Goal: Task Accomplishment & Management: Manage account settings

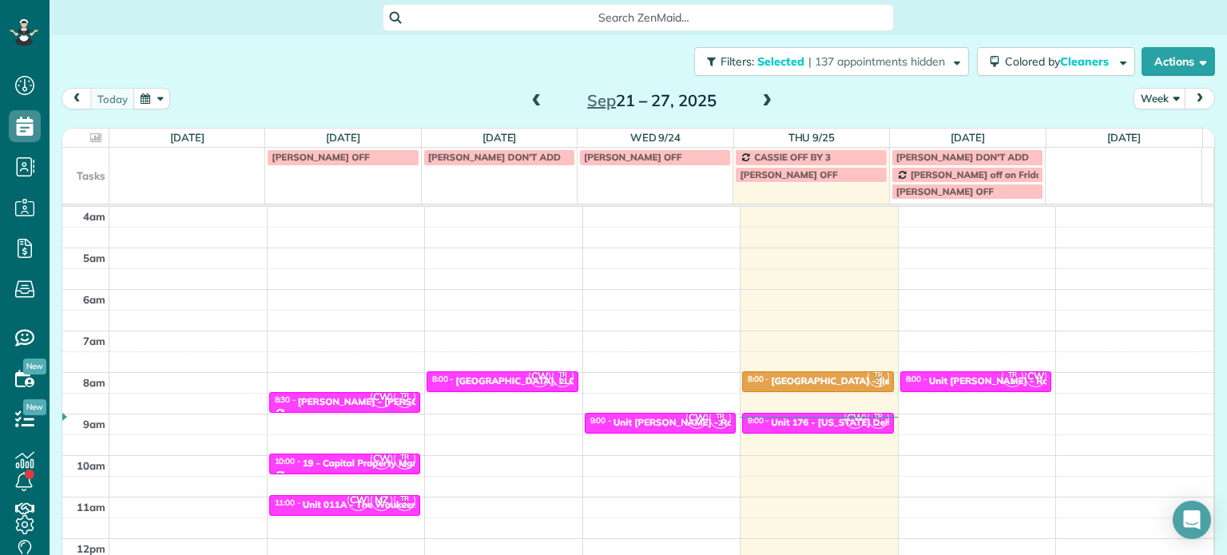
scroll to position [125, 0]
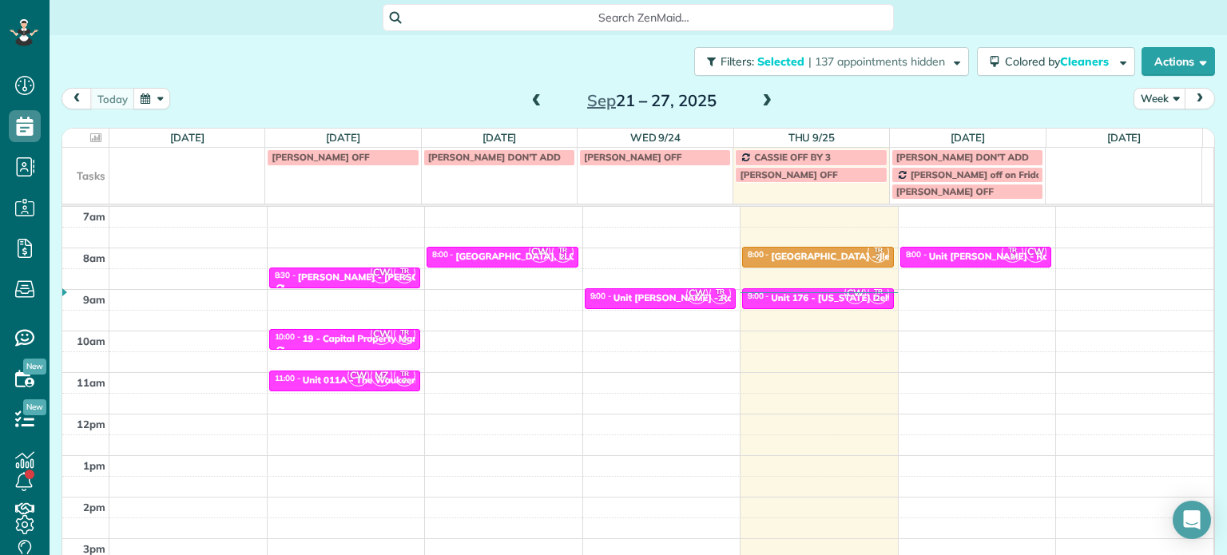
click at [760, 100] on span at bounding box center [767, 101] width 18 height 14
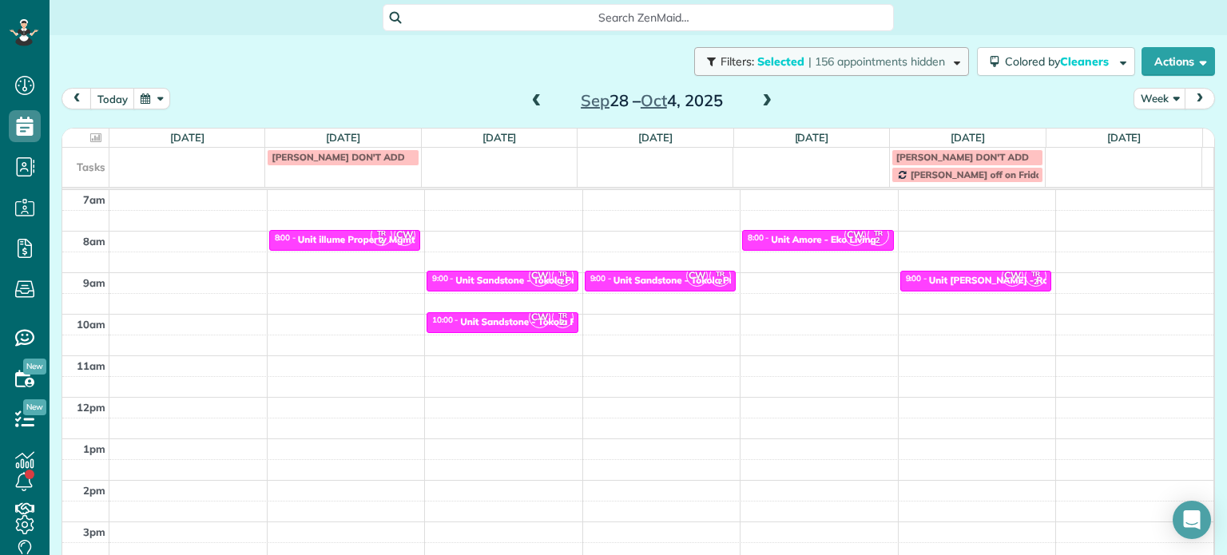
click at [840, 60] on span "| 156 appointments hidden" at bounding box center [876, 61] width 137 height 14
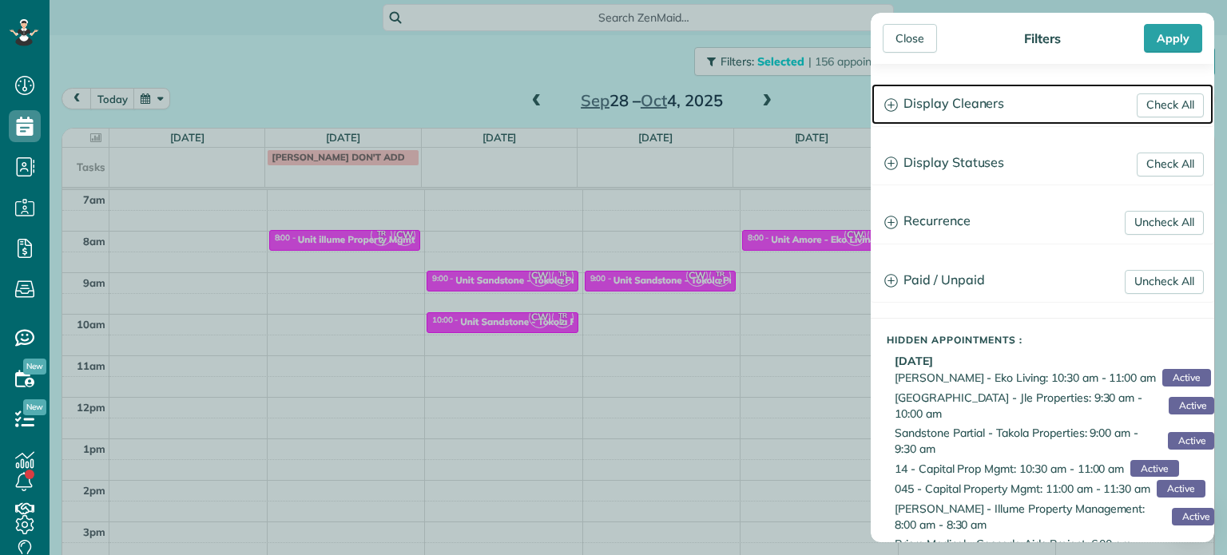
click at [931, 109] on h3 "Display Cleaners" at bounding box center [1042, 104] width 342 height 41
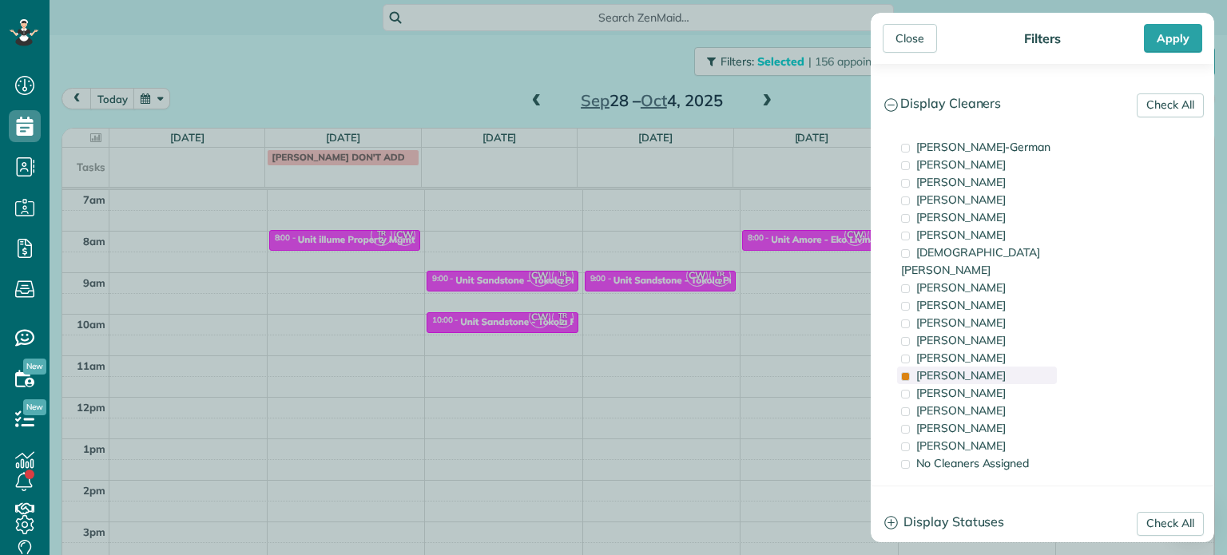
click at [974, 367] on div "Tammi Rue" at bounding box center [977, 376] width 160 height 18
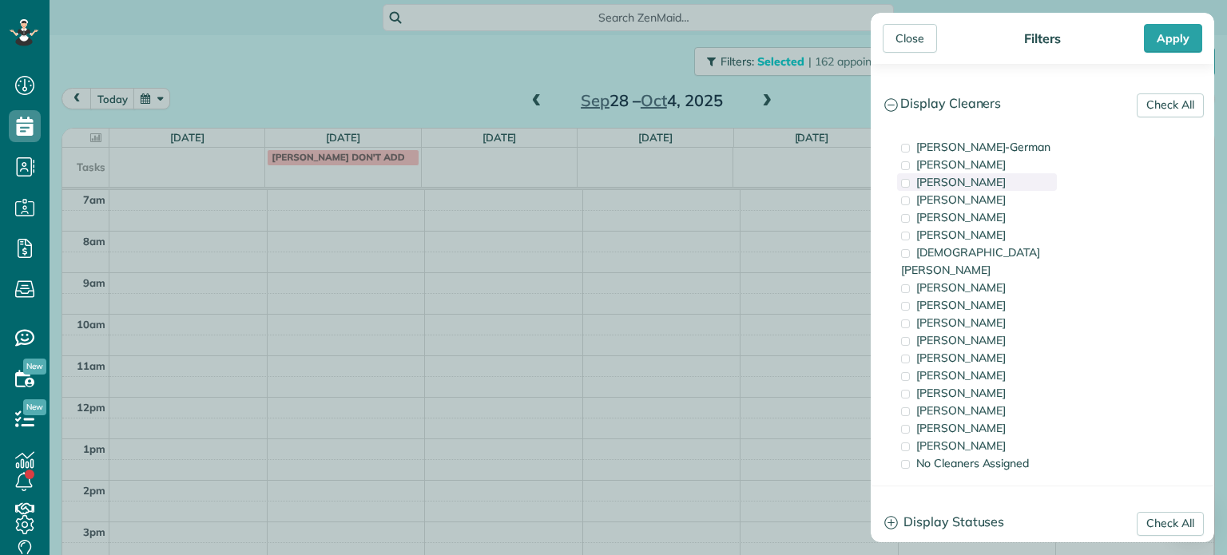
click at [962, 177] on span "Tawnya Reynolds" at bounding box center [960, 182] width 89 height 14
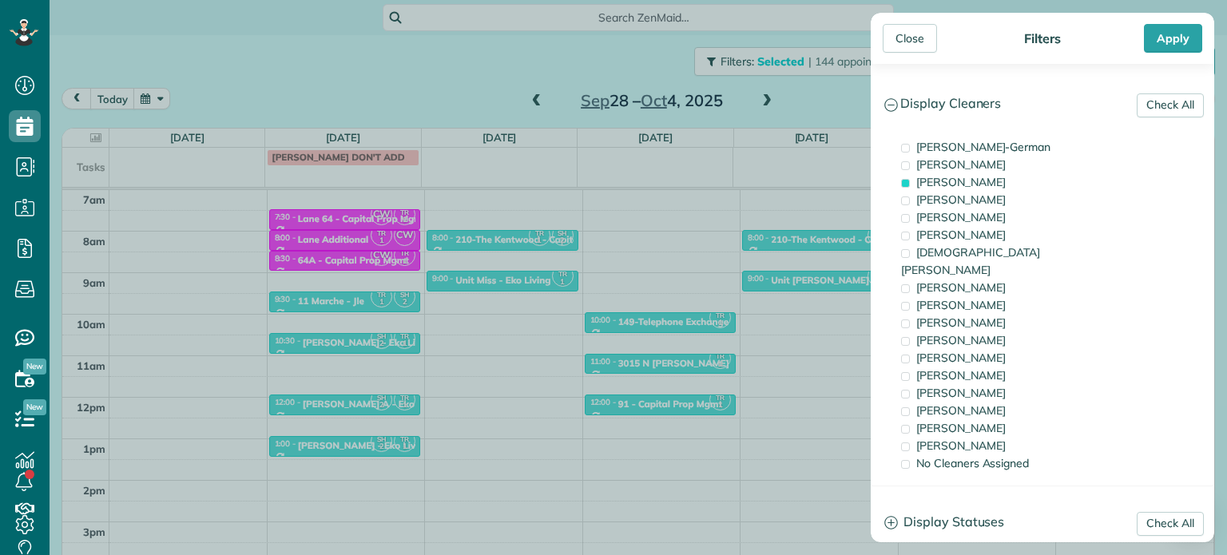
click at [457, 262] on div "Close Filters Apply Check All Display Cleaners Christina Wright-German Cassie F…" at bounding box center [613, 277] width 1227 height 555
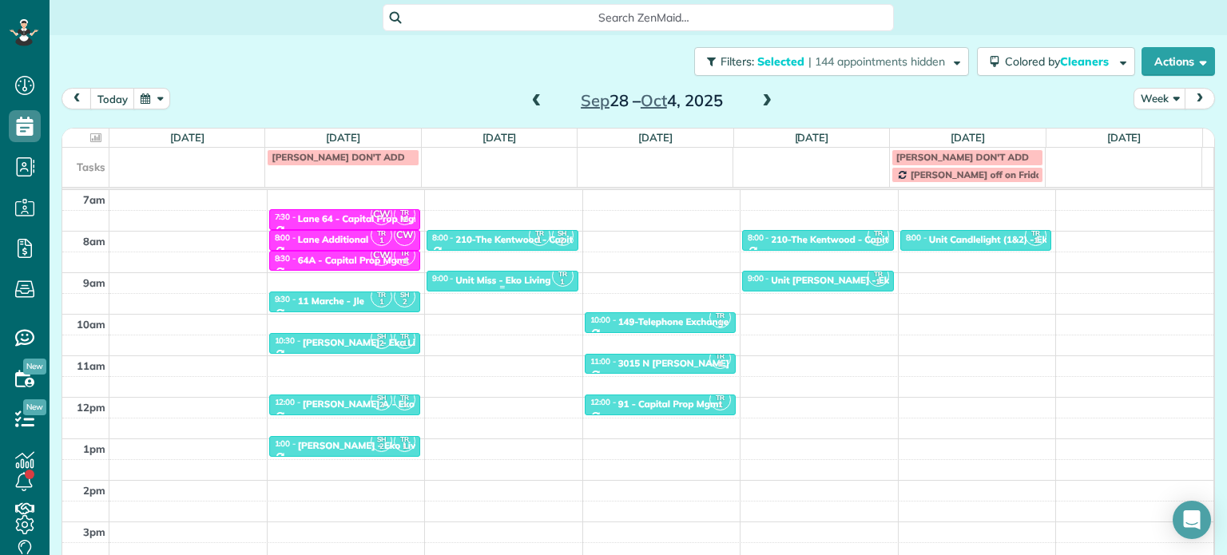
click at [484, 280] on div "Unit Miss - Eko Living" at bounding box center [502, 280] width 95 height 11
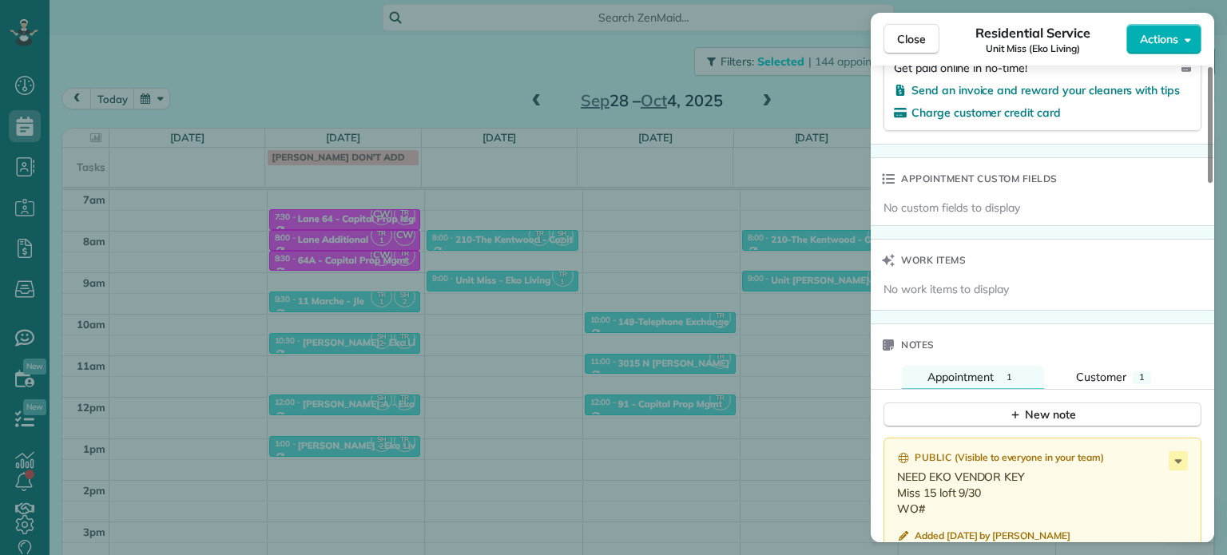
scroll to position [1123, 0]
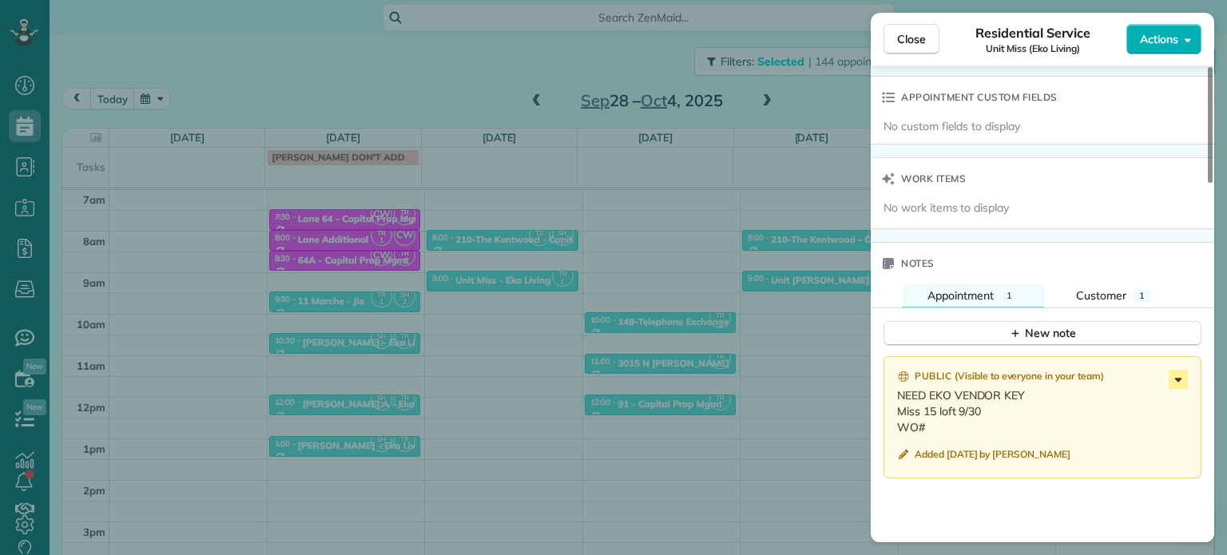
click at [1178, 382] on icon at bounding box center [1178, 380] width 7 height 4
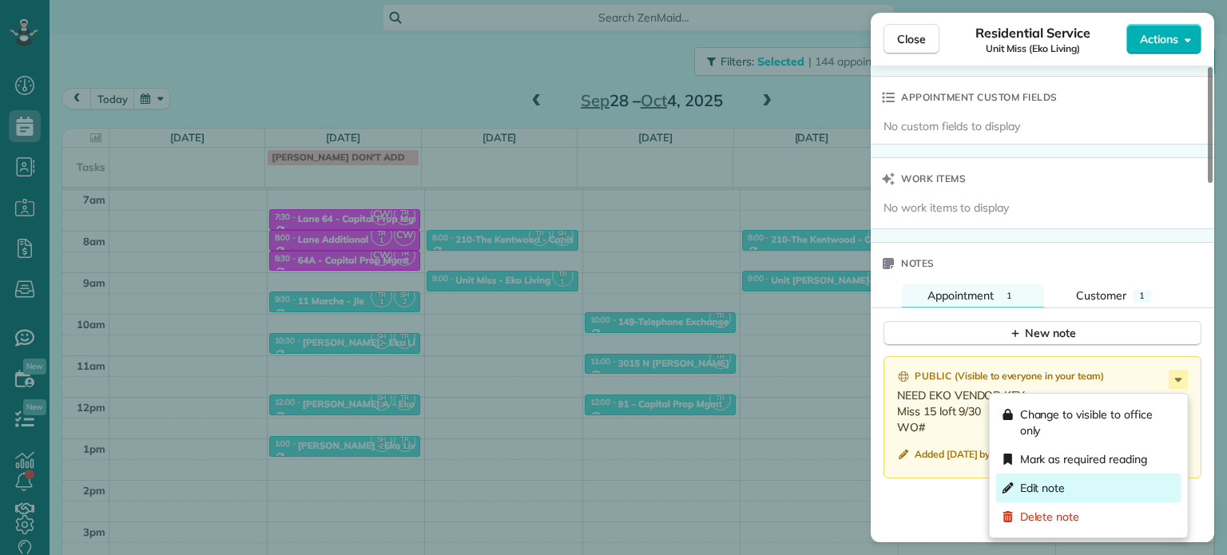
click at [1061, 484] on span "Edit note" at bounding box center [1043, 488] width 46 height 16
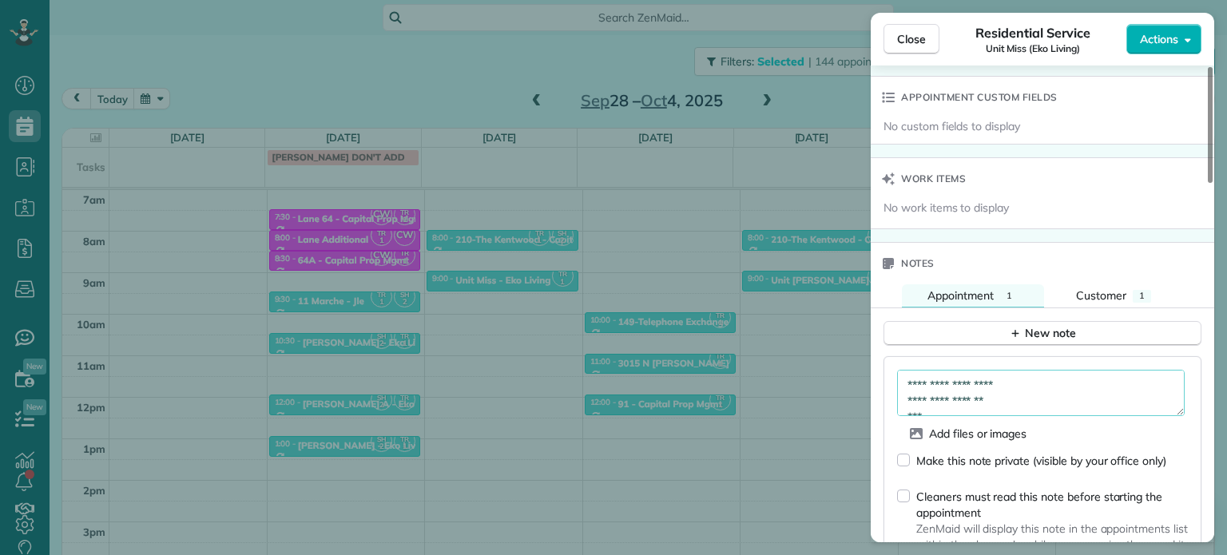
click at [1071, 402] on textarea "**********" at bounding box center [1040, 393] width 287 height 46
paste textarea "*********"
type textarea "**********"
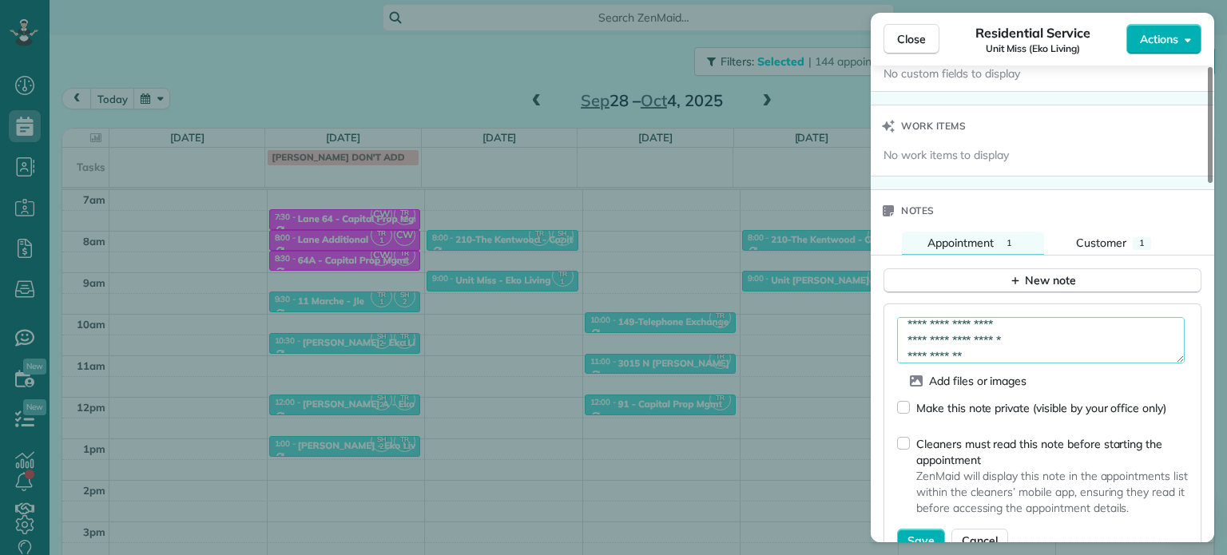
scroll to position [1203, 0]
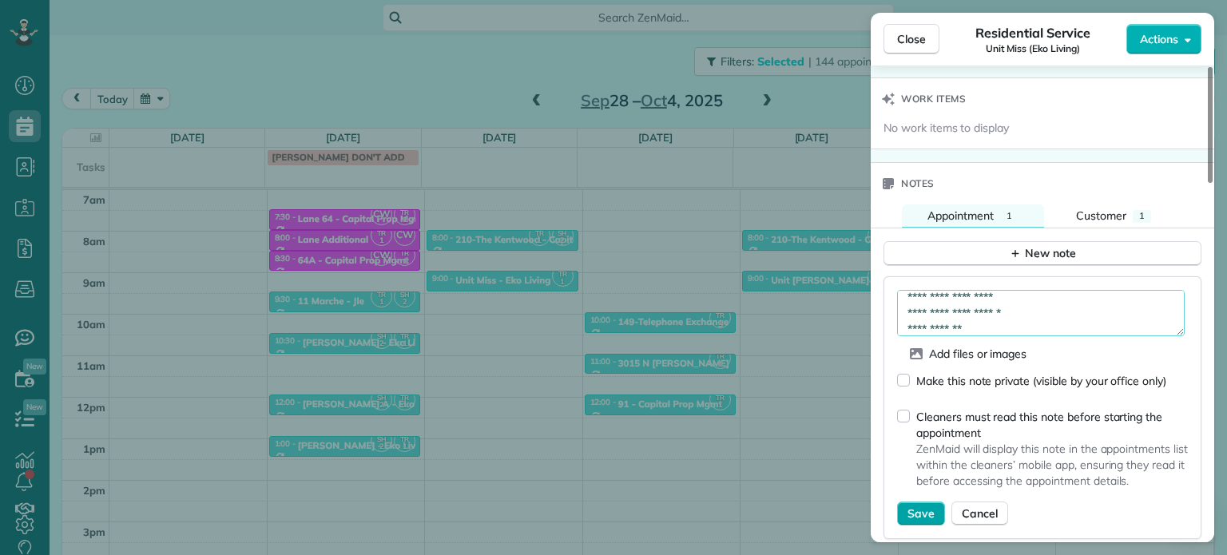
click at [930, 511] on span "Save" at bounding box center [920, 513] width 27 height 16
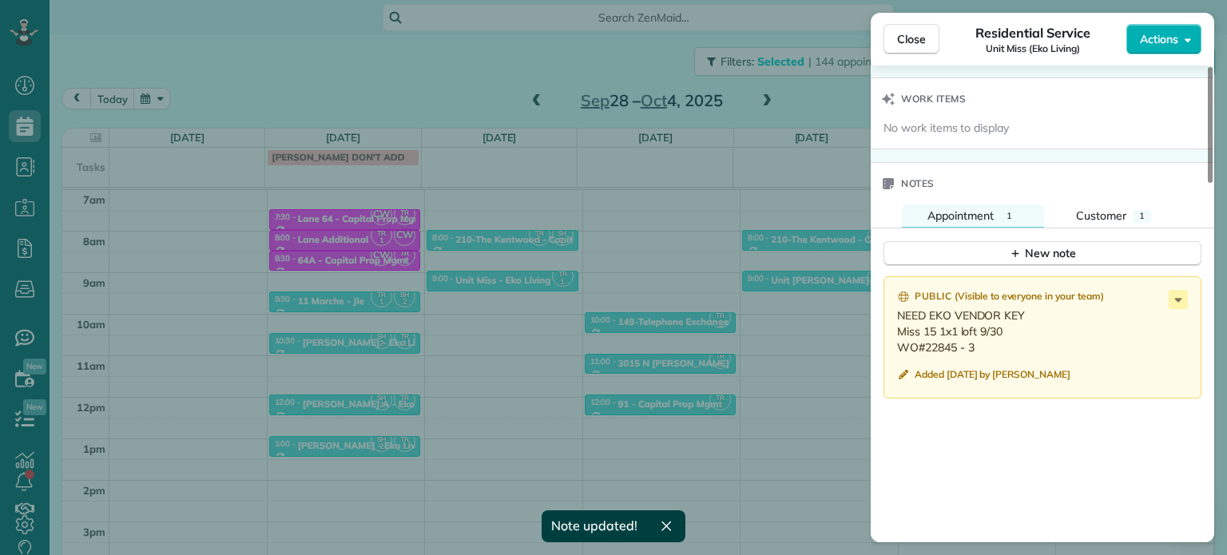
click at [479, 70] on div "Close Residential Service Unit Miss (Eko Living) Actions Status Active Unit Mis…" at bounding box center [613, 277] width 1227 height 555
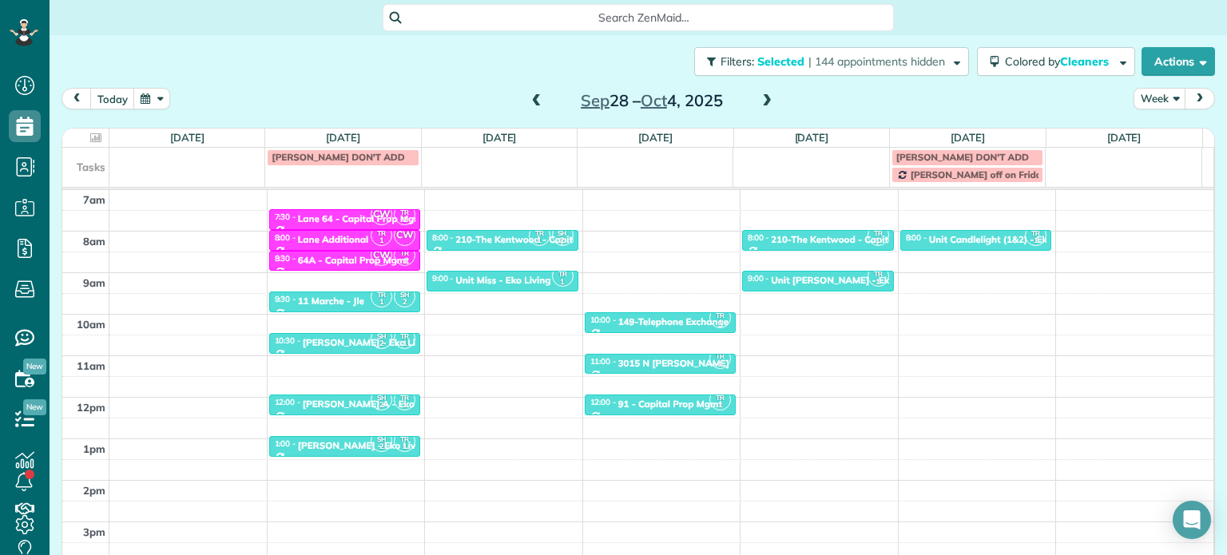
click at [541, 98] on div "Sep 28 – Oct 4, 2025" at bounding box center [652, 101] width 256 height 26
click at [533, 98] on span at bounding box center [537, 101] width 18 height 14
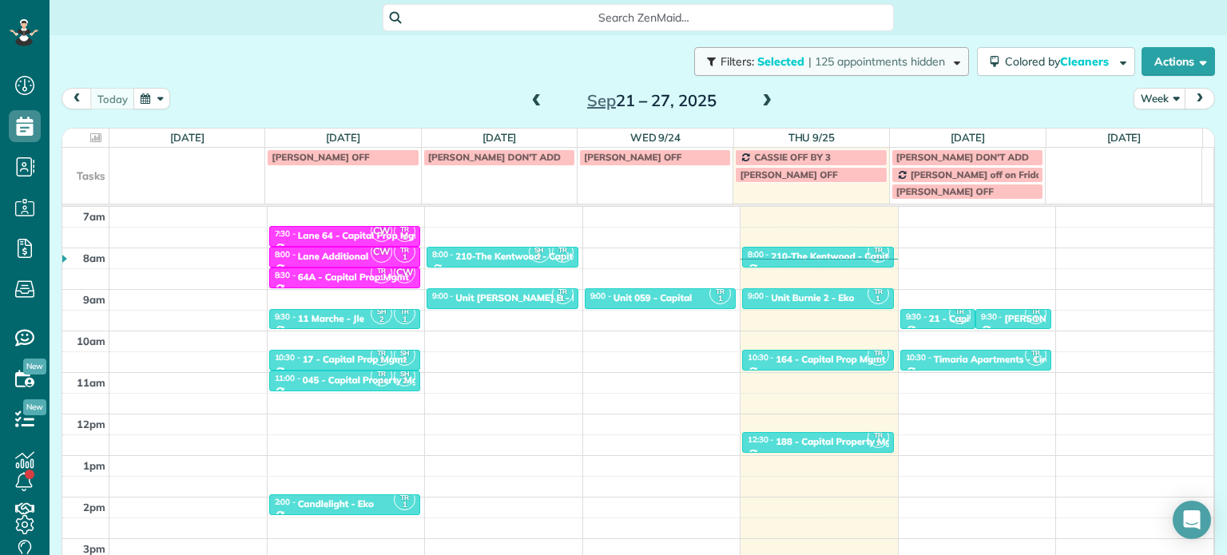
click at [924, 68] on span "| 125 appointments hidden" at bounding box center [876, 61] width 137 height 14
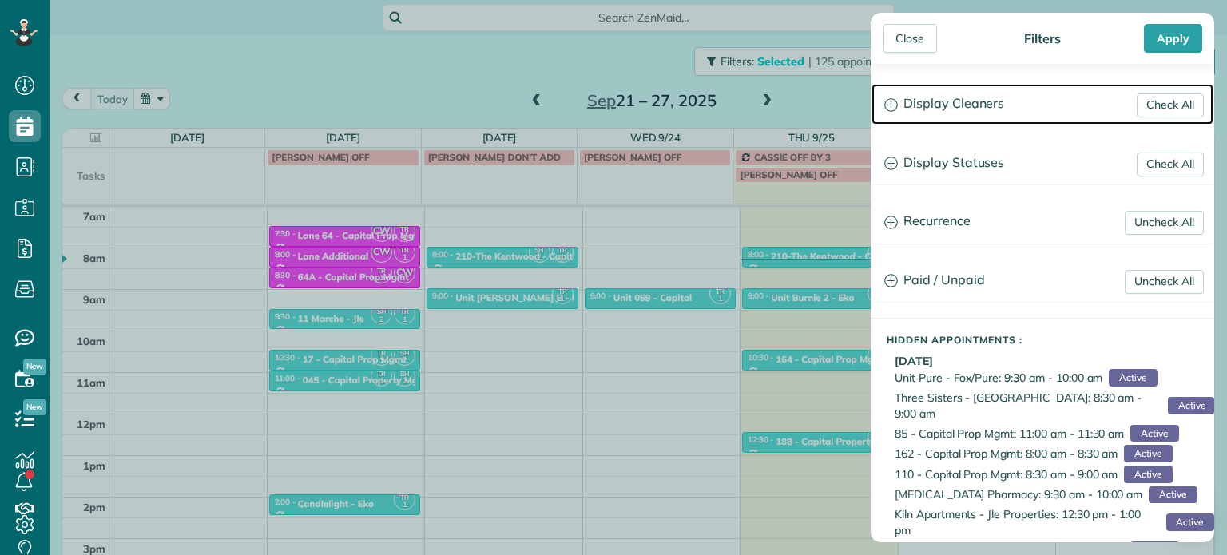
click at [959, 97] on h3 "Display Cleaners" at bounding box center [1042, 104] width 342 height 41
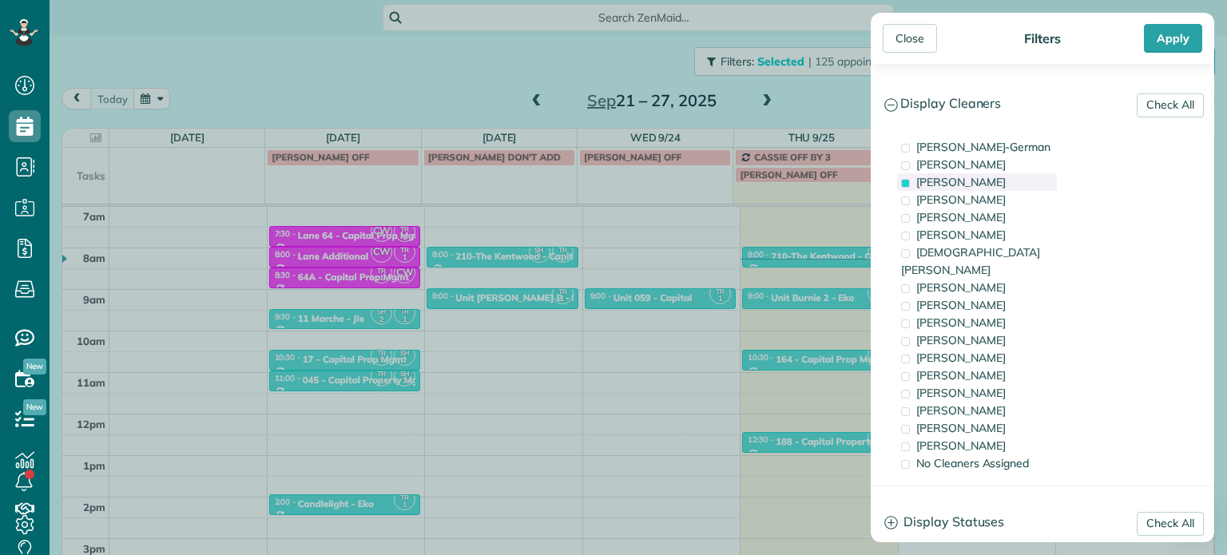
click at [959, 181] on span "Tawnya Reynolds" at bounding box center [960, 182] width 89 height 14
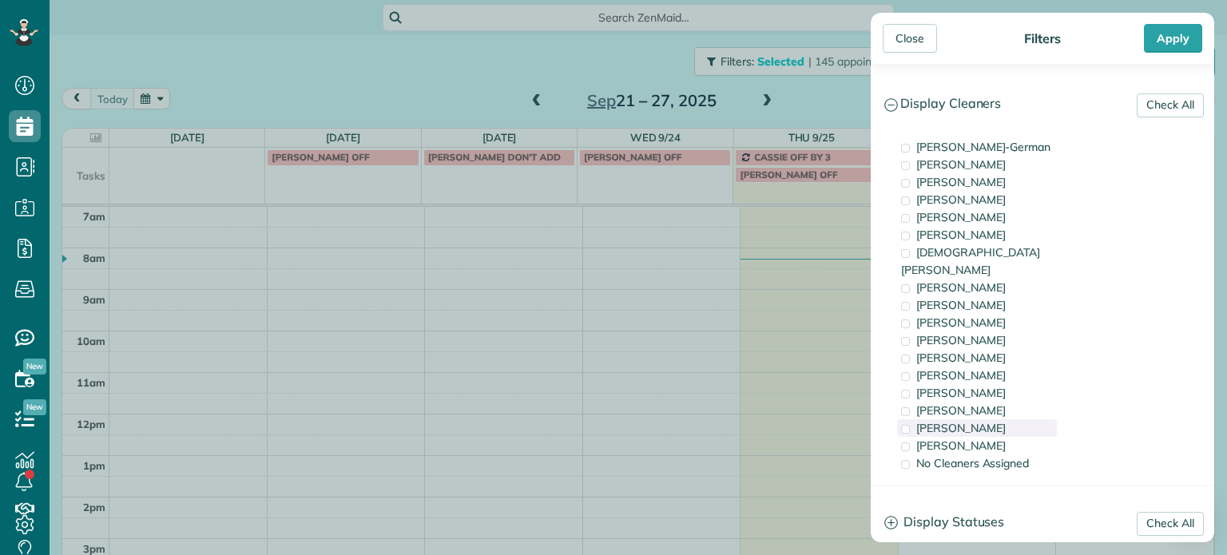
click at [960, 421] on span "Meralda Harris" at bounding box center [960, 428] width 89 height 14
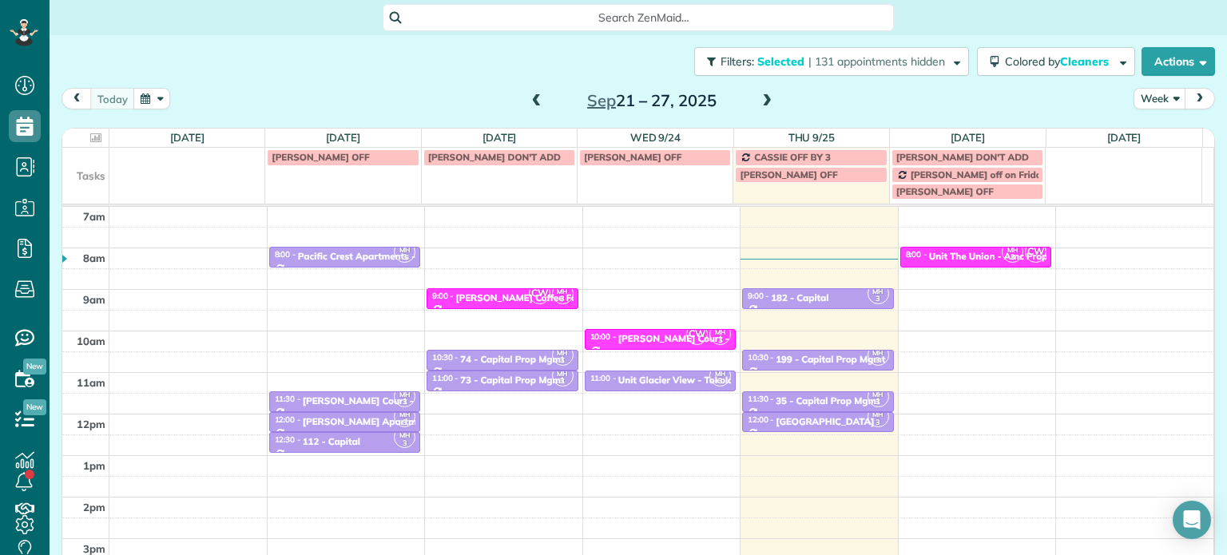
click at [789, 312] on div "Close Filters Apply Check All Display Cleaners Christina Wright-German Cassie F…" at bounding box center [613, 277] width 1227 height 555
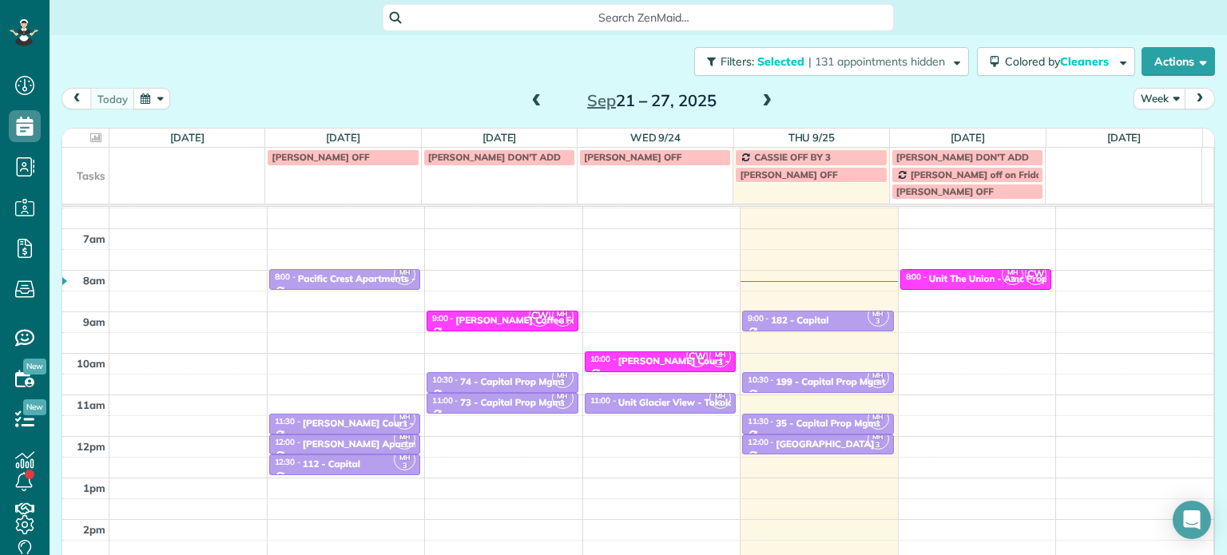
scroll to position [128, 0]
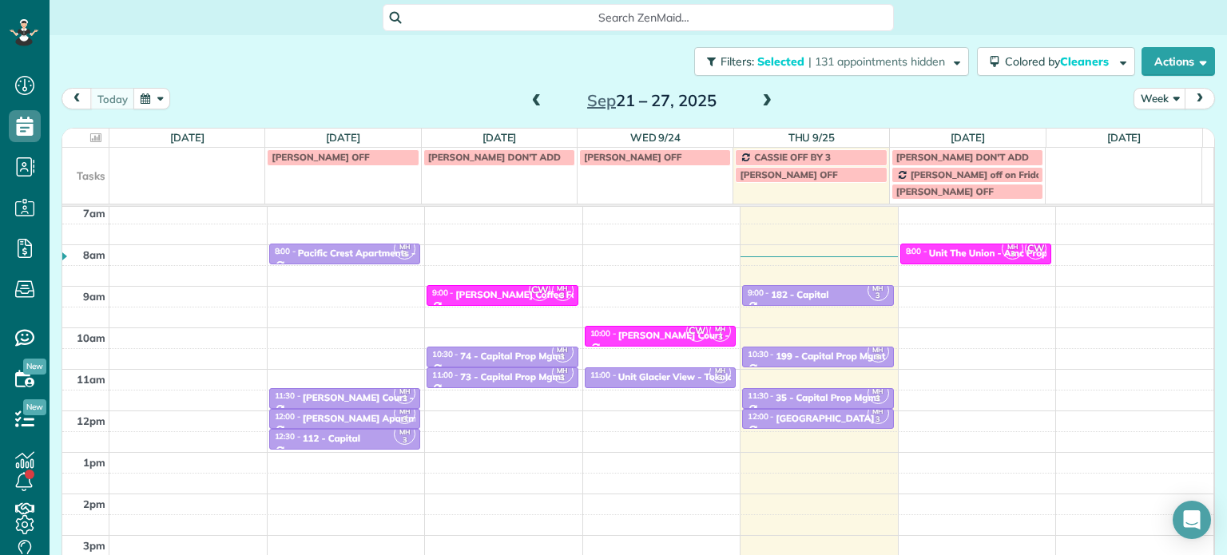
click at [758, 98] on span at bounding box center [767, 101] width 18 height 14
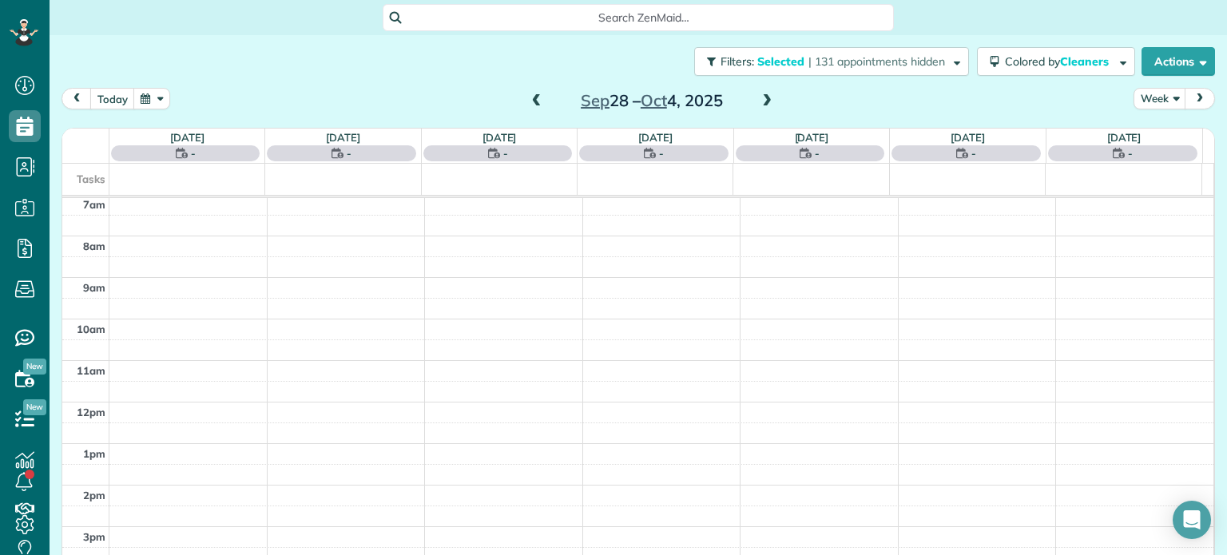
scroll to position [125, 0]
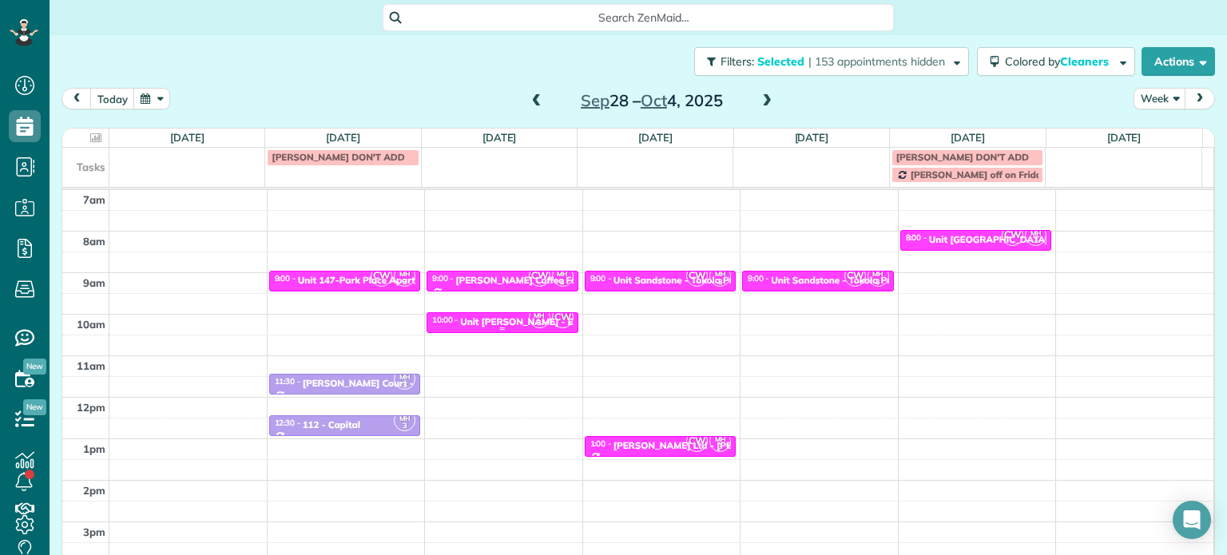
click at [510, 317] on div "Unit Hoyt - Eko" at bounding box center [522, 321] width 124 height 11
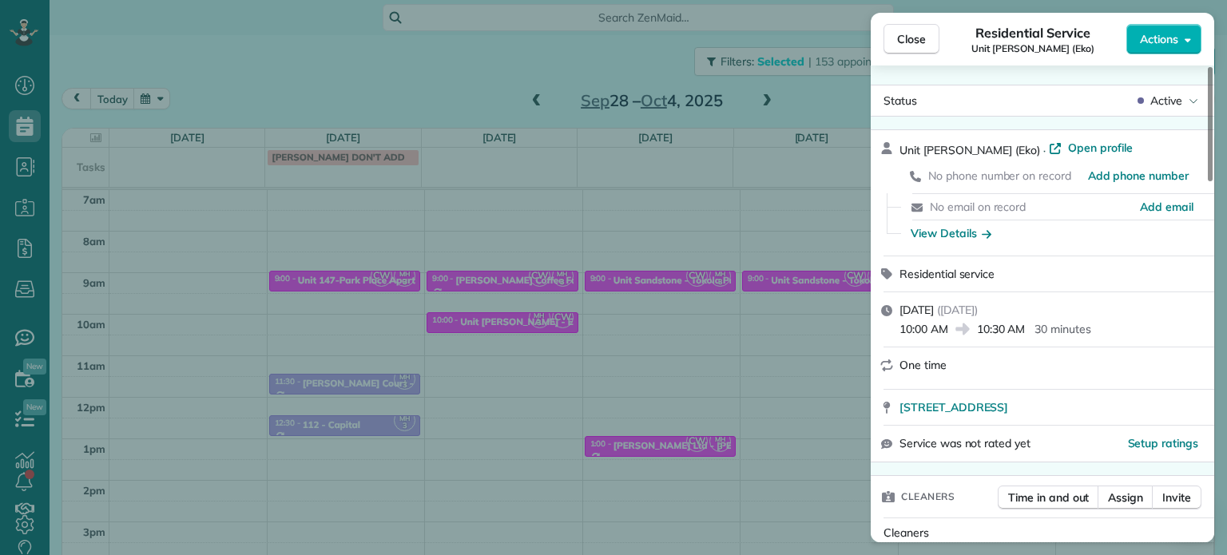
click at [756, 275] on div "Close Residential Service Unit Hoyt (Eko) Actions Status Active Unit Hoyt (Eko)…" at bounding box center [613, 277] width 1227 height 555
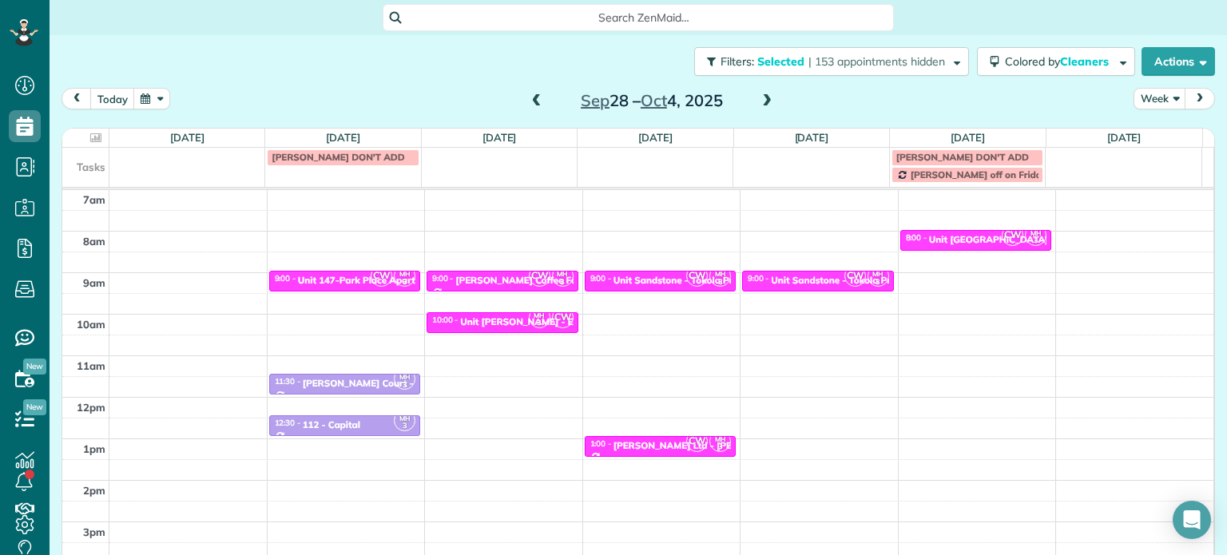
click at [537, 97] on span at bounding box center [537, 101] width 18 height 14
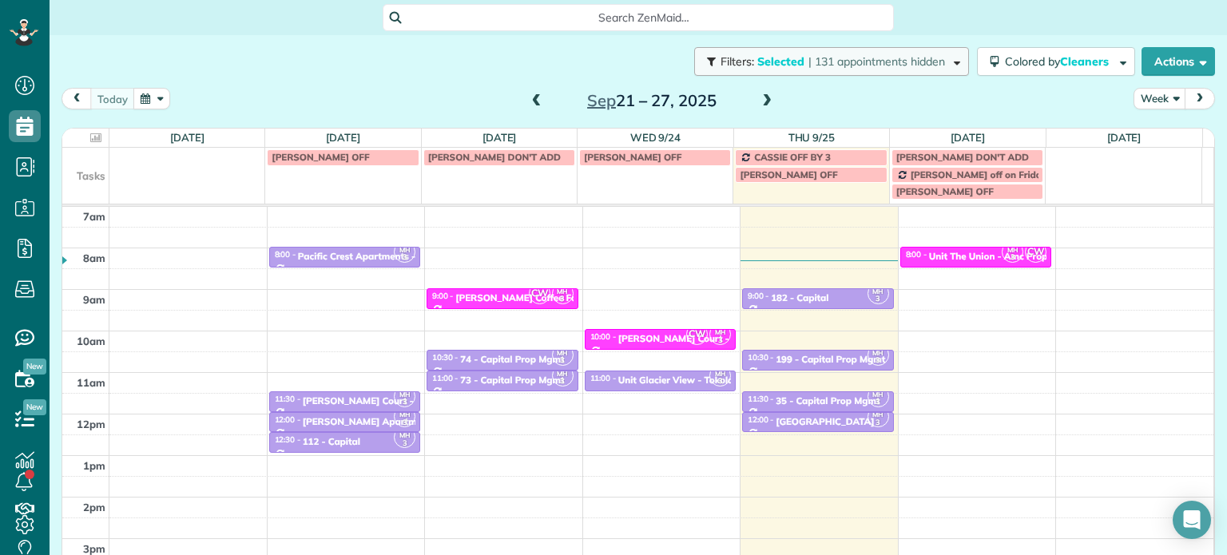
click at [922, 64] on span "| 131 appointments hidden" at bounding box center [876, 61] width 137 height 14
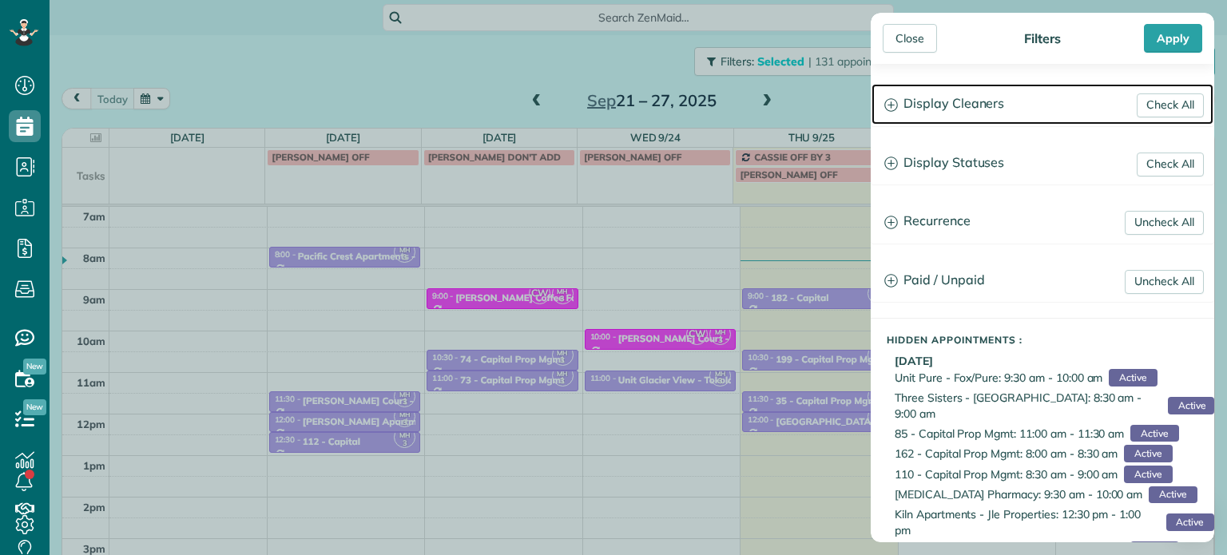
click at [959, 101] on h3 "Display Cleaners" at bounding box center [1042, 104] width 342 height 41
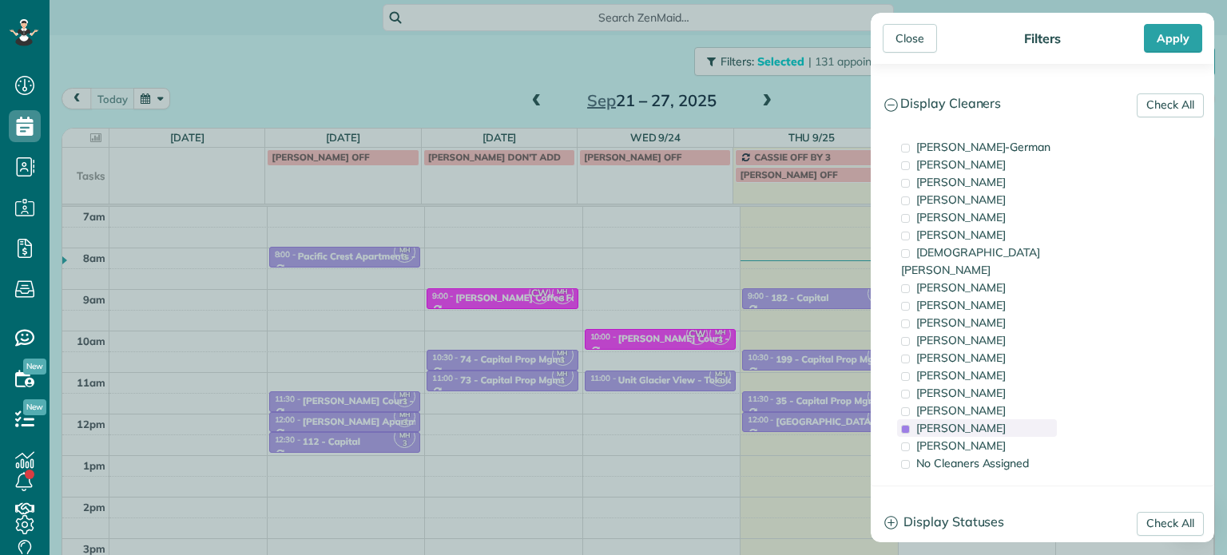
click at [982, 421] on span "Meralda Harris" at bounding box center [960, 428] width 89 height 14
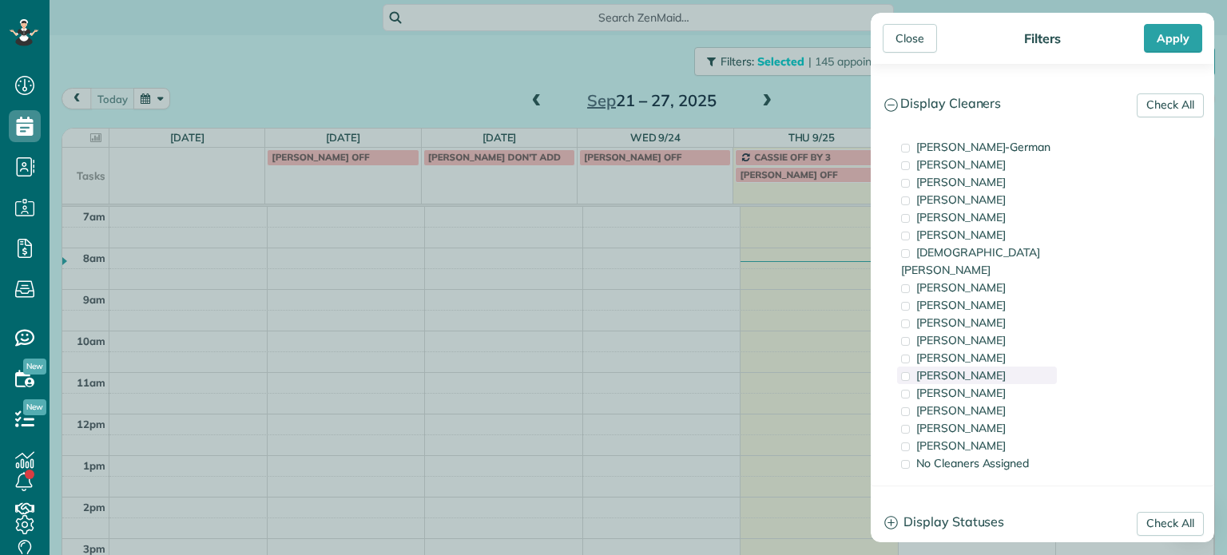
click at [975, 367] on div "Tammi Rue" at bounding box center [977, 376] width 160 height 18
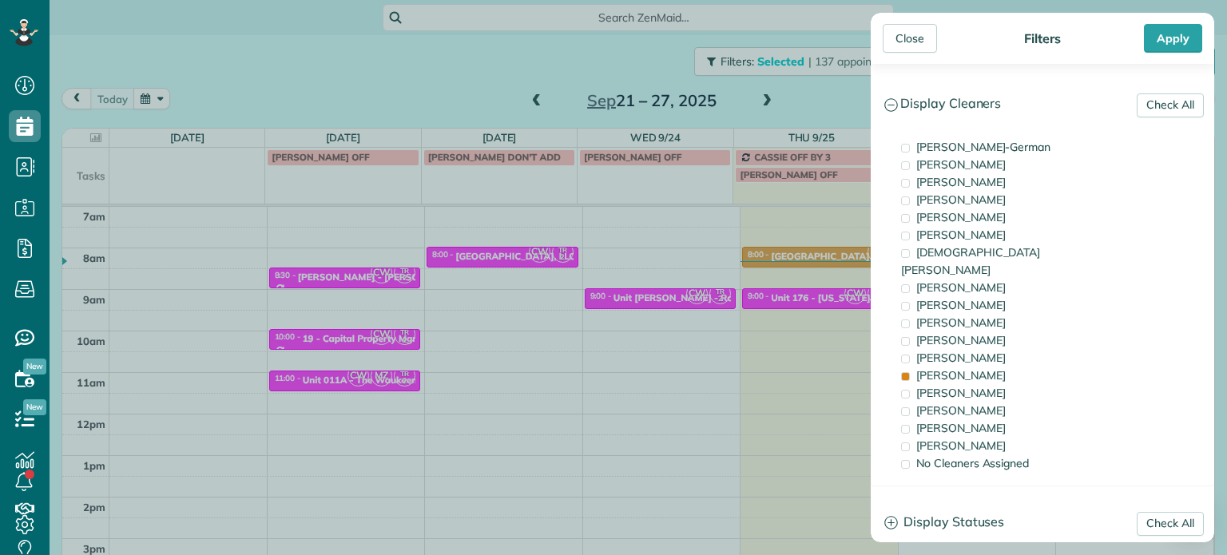
click at [715, 303] on div "Close Filters Apply Check All Display Cleaners Christina Wright-German Cassie F…" at bounding box center [613, 277] width 1227 height 555
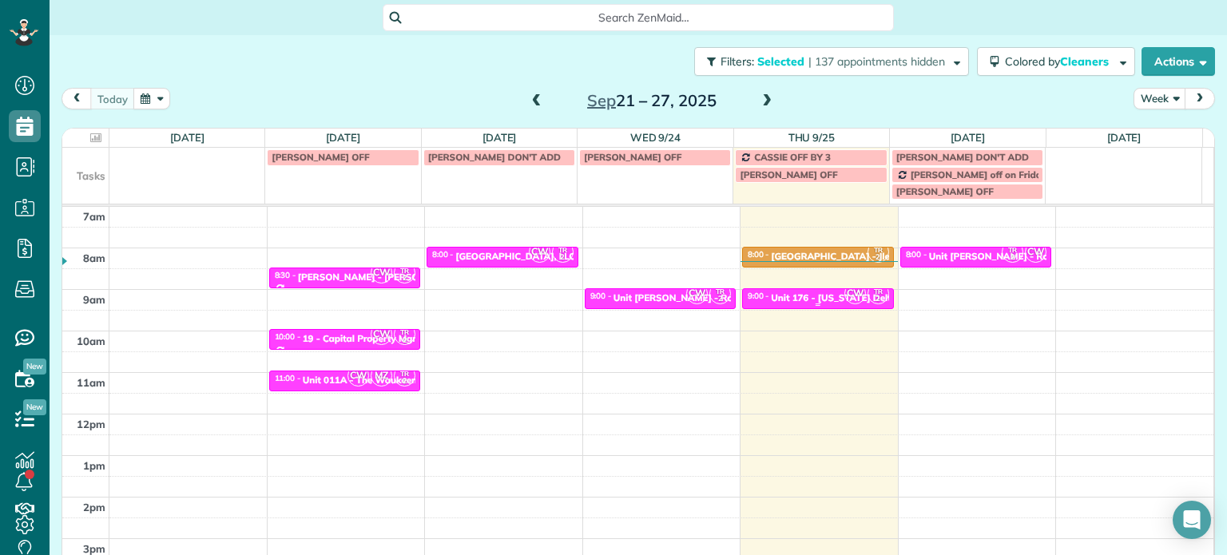
click at [786, 296] on div "Unit 176 - Mississippi Delta - Capital" at bounding box center [854, 297] width 167 height 11
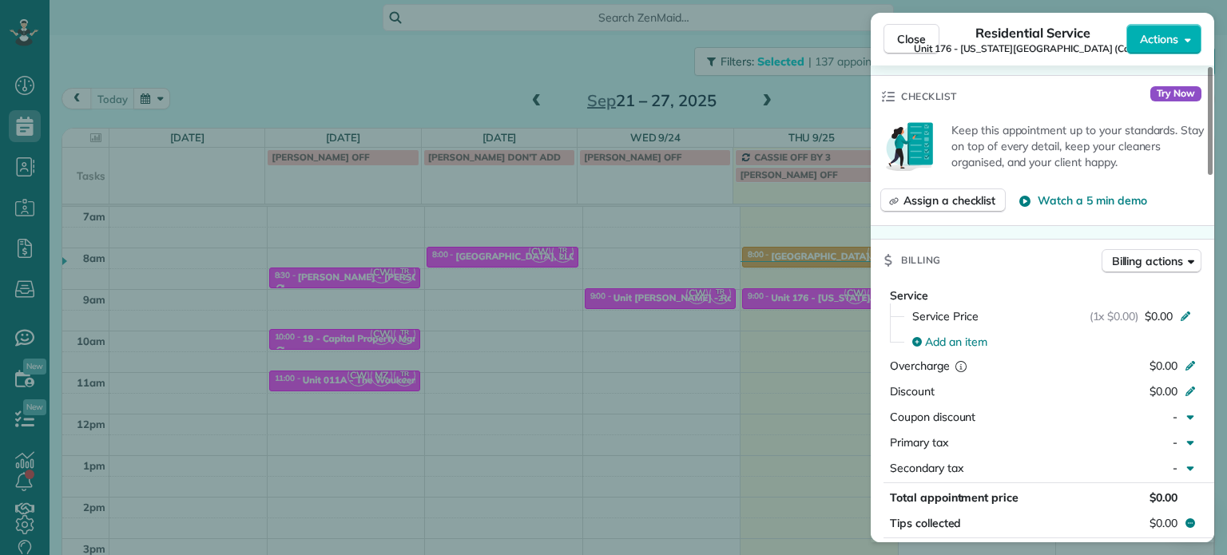
scroll to position [1358, 0]
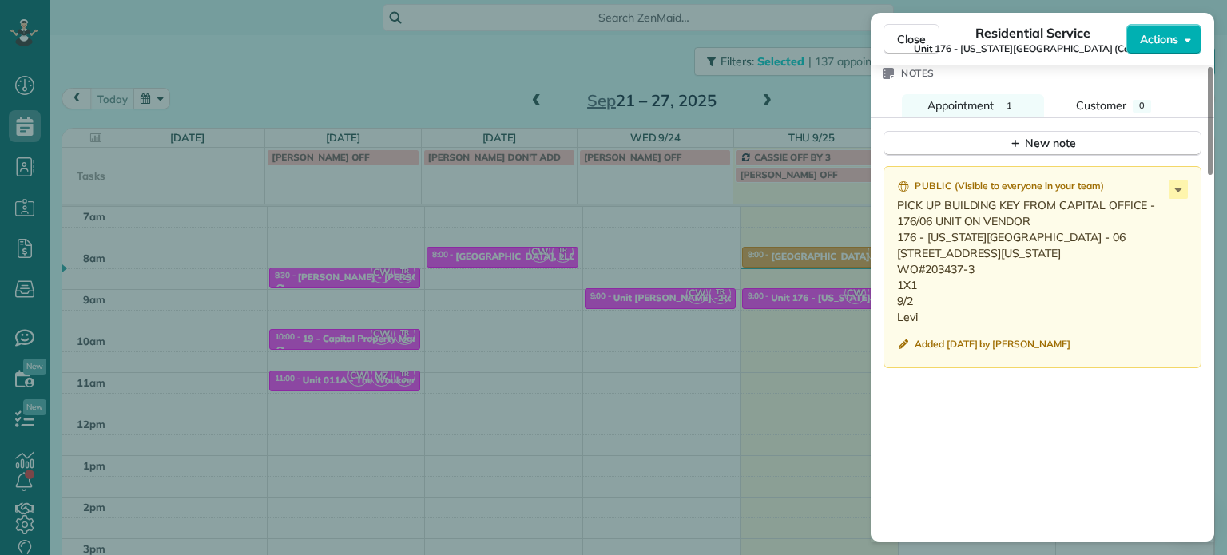
click at [584, 73] on div "Close Residential Service Unit 176 - Mississippi Delta (Capital) Actions Status…" at bounding box center [613, 277] width 1227 height 555
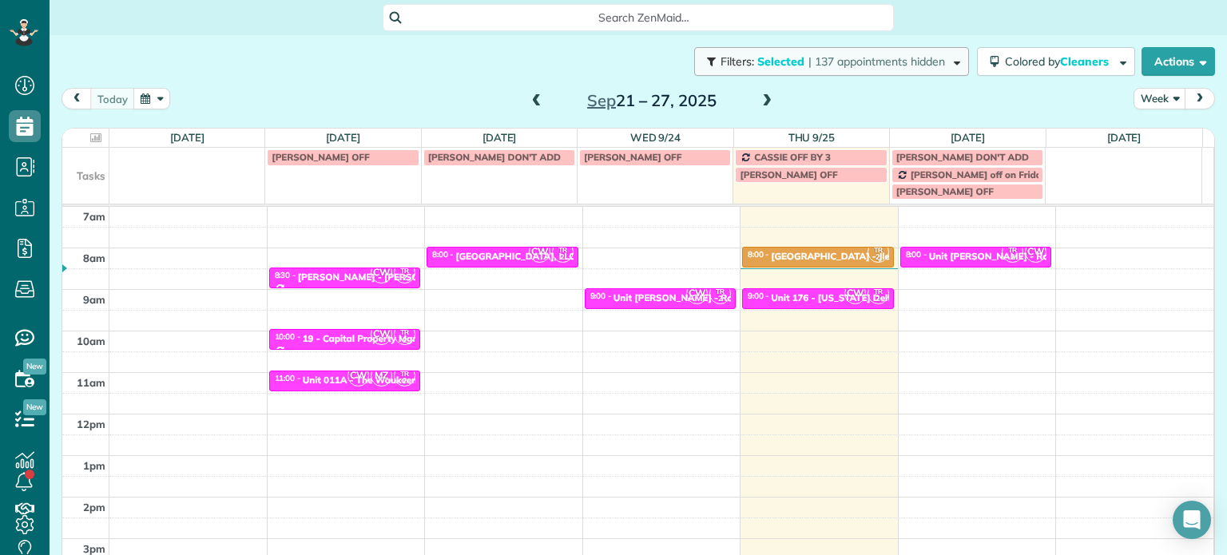
click at [808, 54] on span "| 137 appointments hidden" at bounding box center [876, 61] width 137 height 14
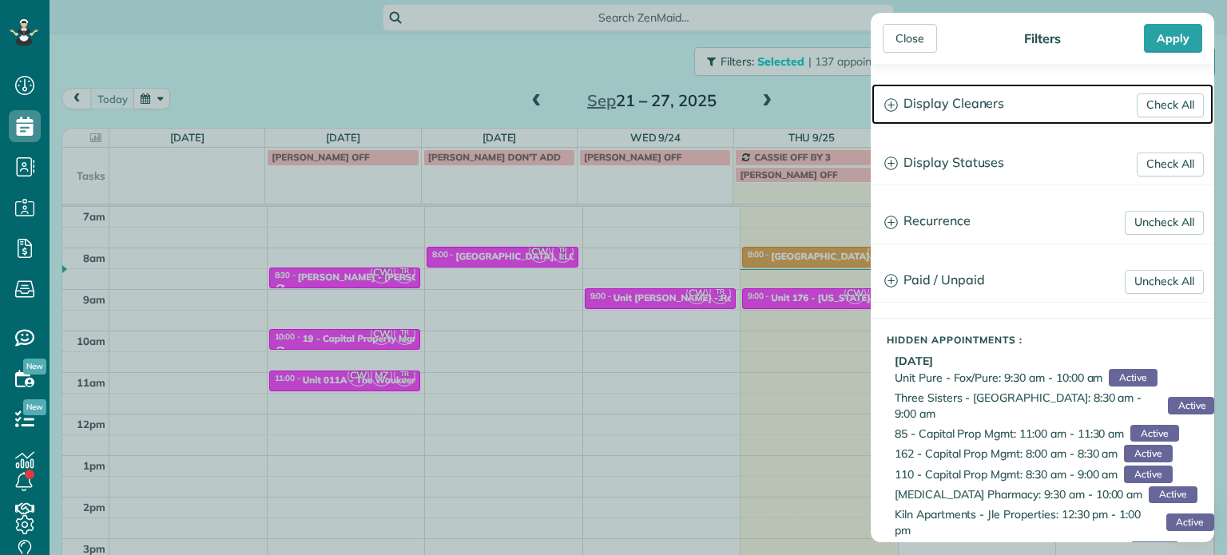
click at [983, 95] on h3 "Display Cleaners" at bounding box center [1042, 104] width 342 height 41
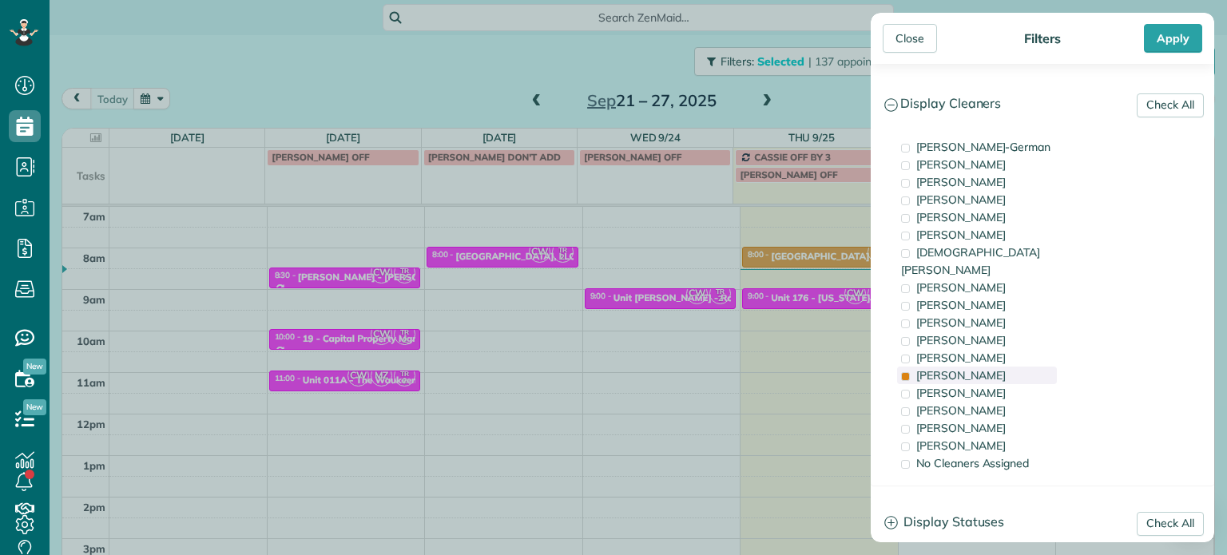
click at [965, 368] on span "Tammi Rue" at bounding box center [960, 375] width 89 height 14
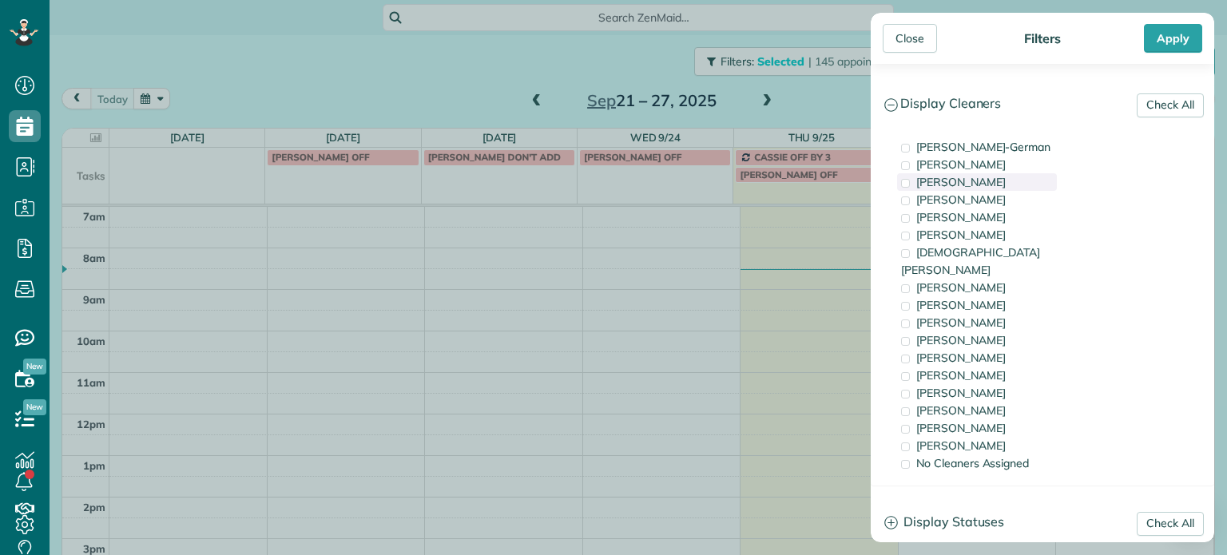
click at [978, 185] on span "Tawnya Reynolds" at bounding box center [960, 182] width 89 height 14
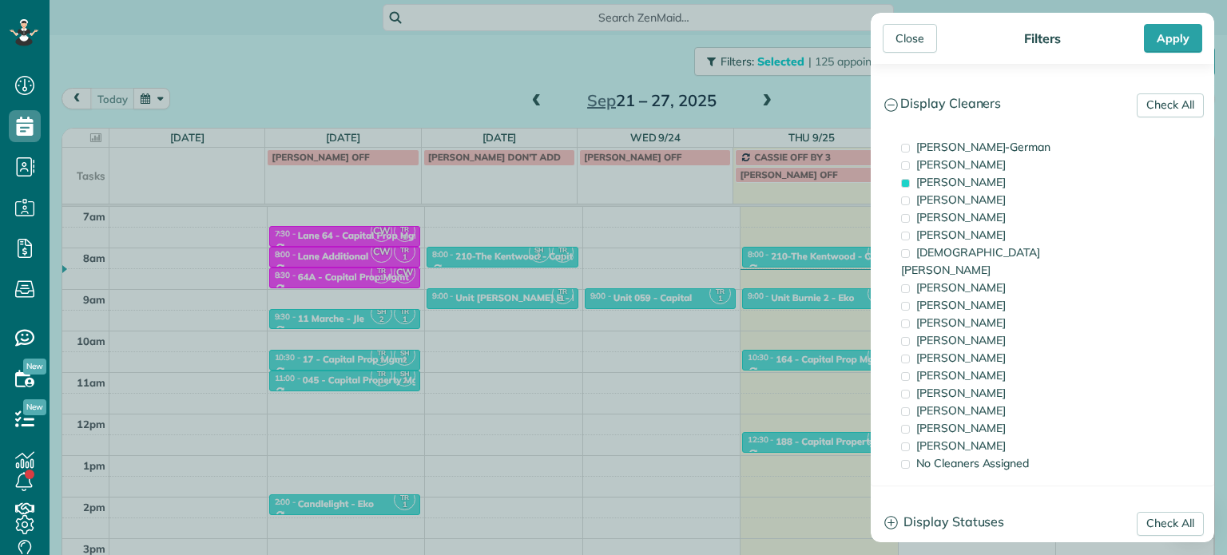
click at [779, 323] on div "Close Filters Apply Check All Display Cleaners Christina Wright-German Cassie F…" at bounding box center [613, 277] width 1227 height 555
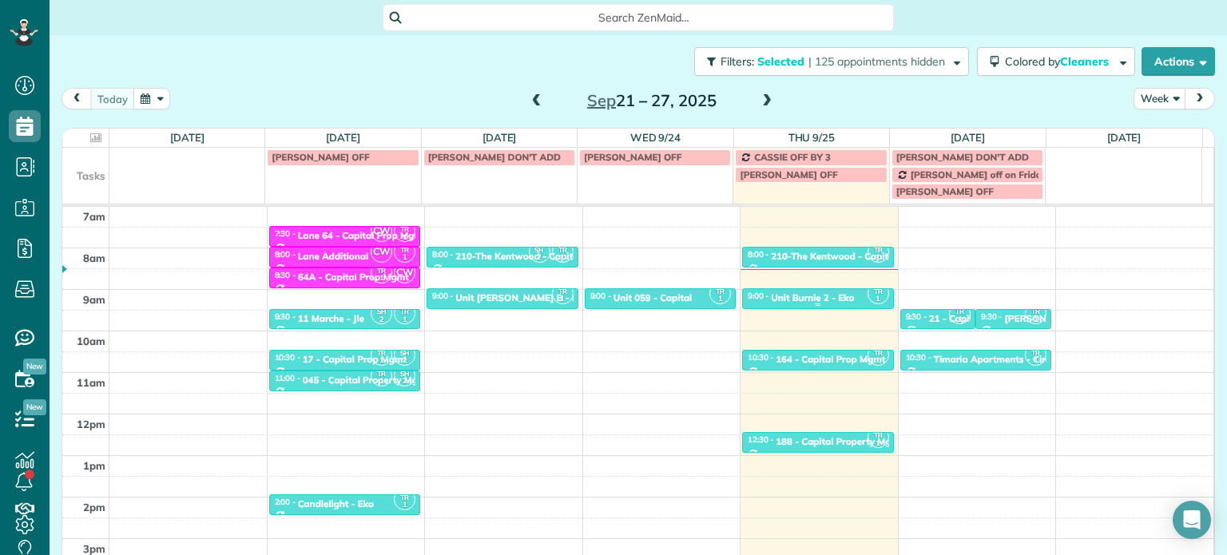
click at [805, 291] on div "9:00 - 9:30 Unit Burnie 2 - Eko" at bounding box center [818, 297] width 142 height 13
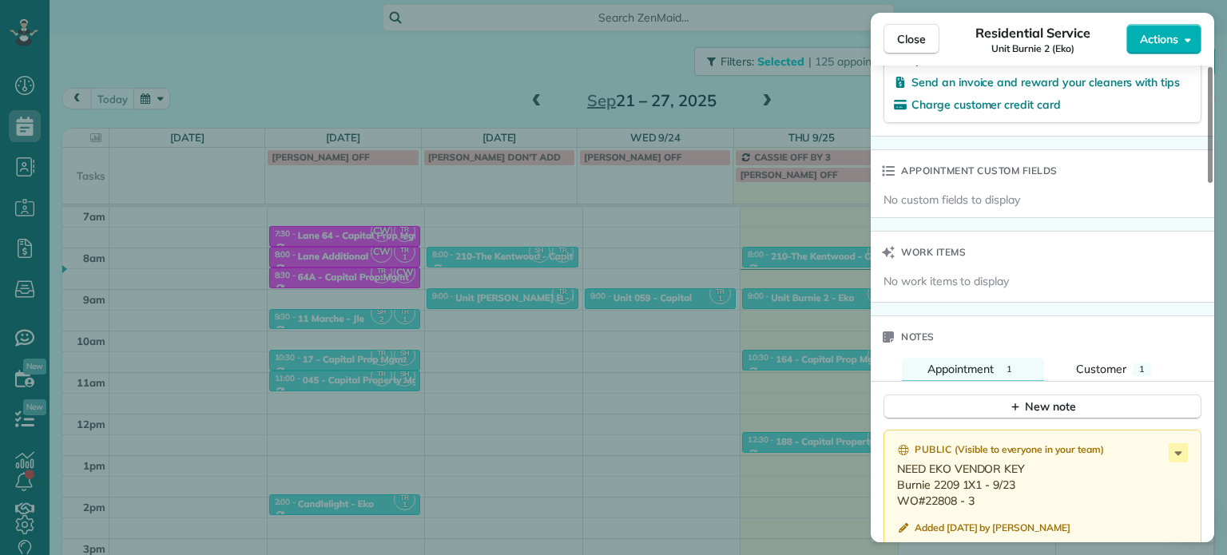
scroll to position [1131, 0]
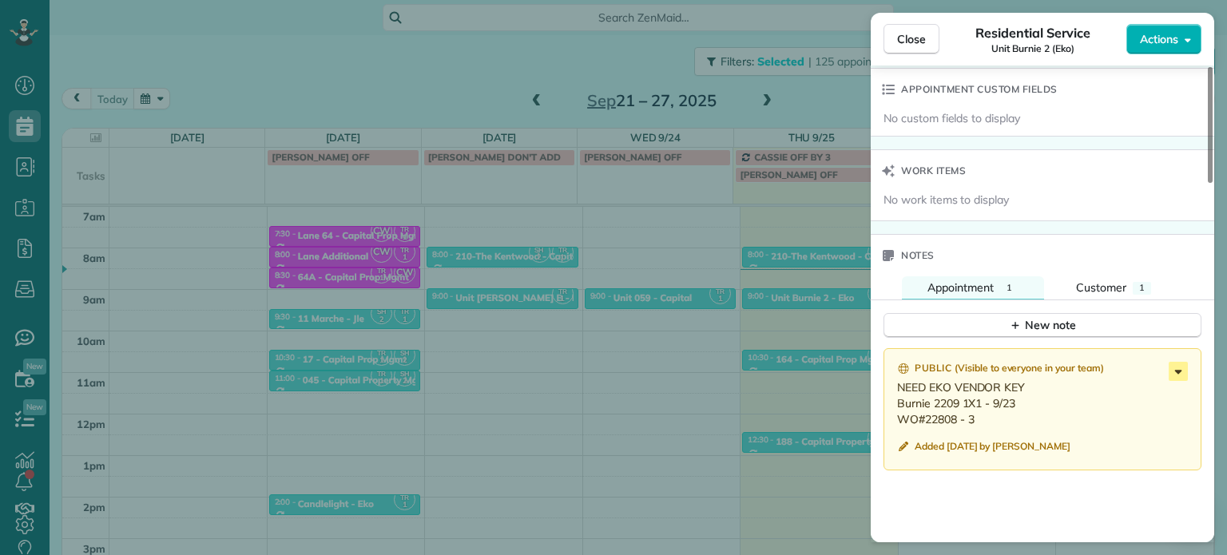
click at [1178, 374] on icon at bounding box center [1178, 372] width 7 height 4
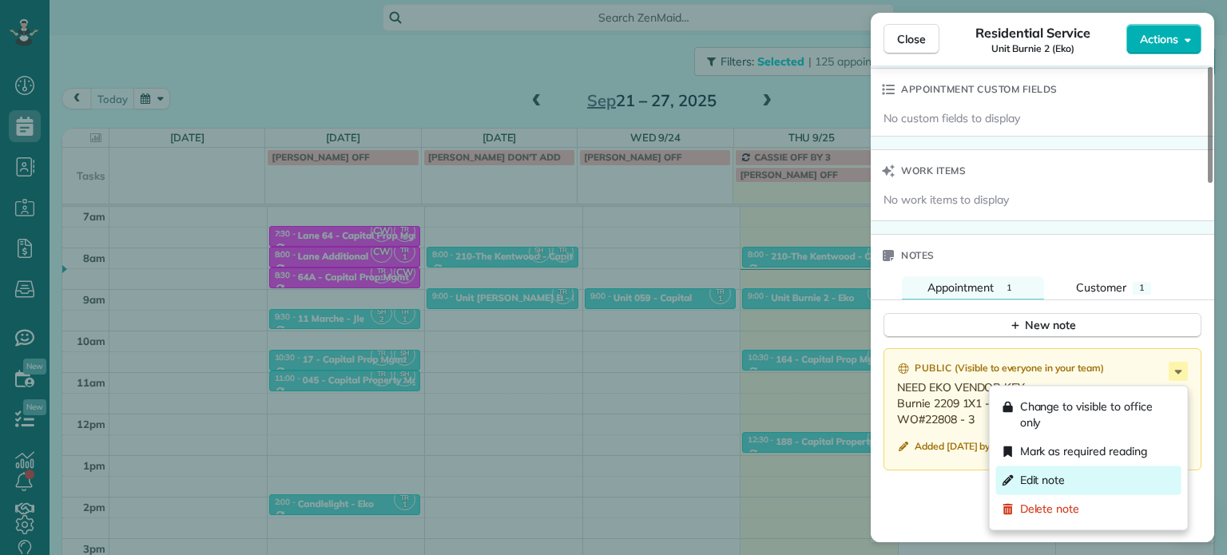
click at [1115, 484] on div "Edit note" at bounding box center [1088, 480] width 185 height 29
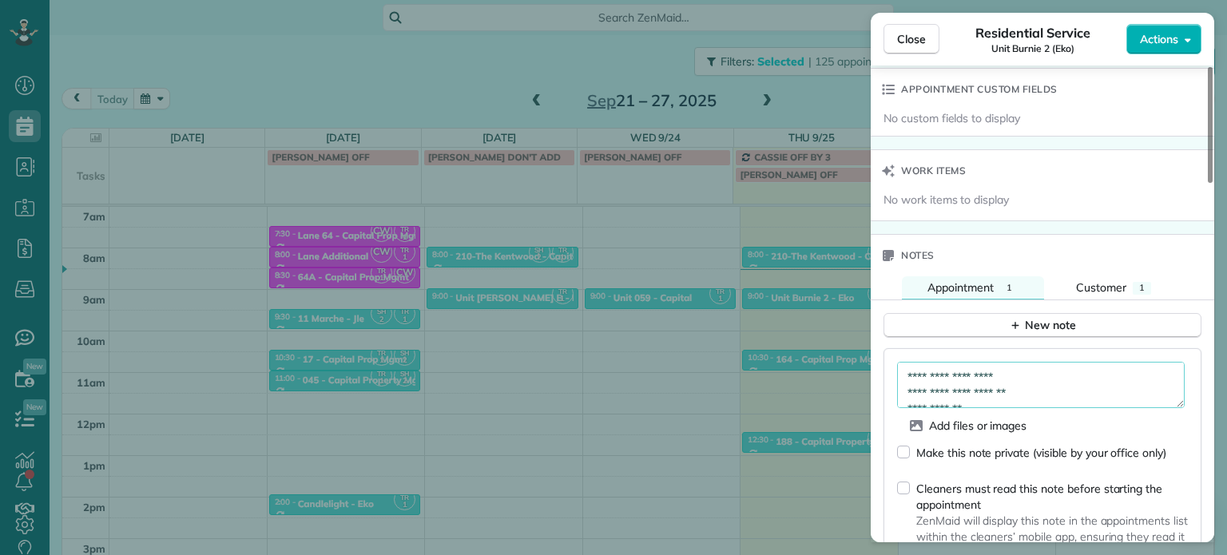
click at [1080, 378] on textarea "**********" at bounding box center [1040, 385] width 287 height 46
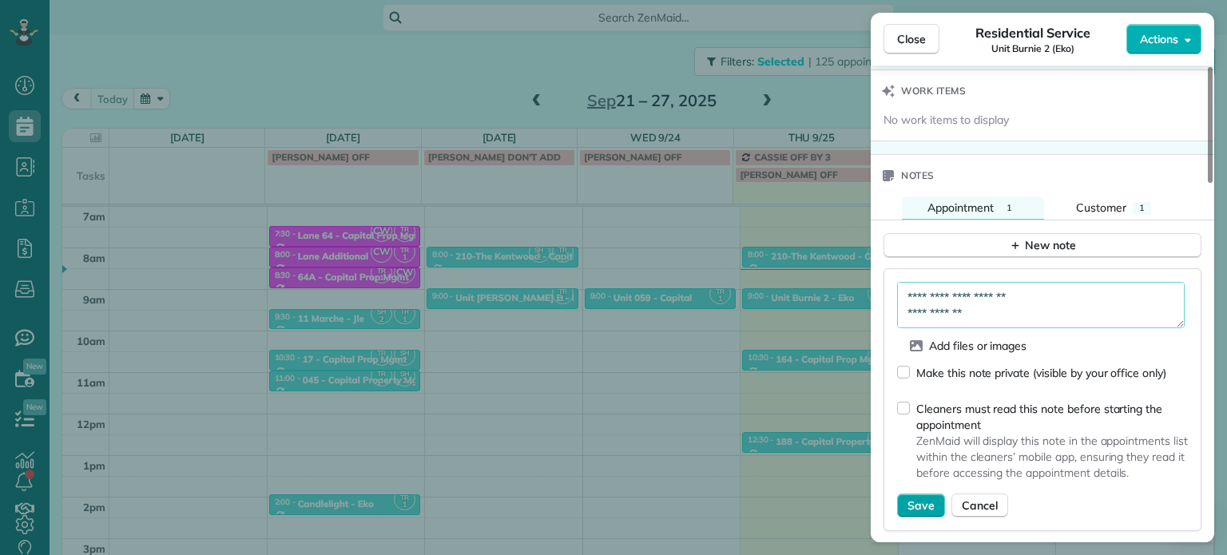
type textarea "**********"
click at [925, 501] on span "Save" at bounding box center [920, 506] width 27 height 16
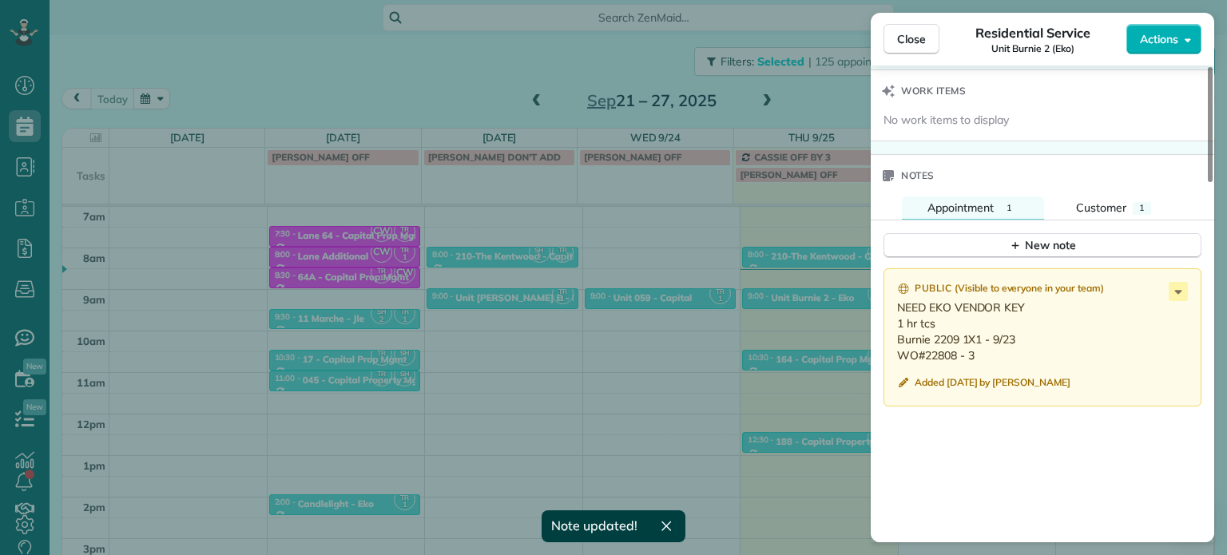
drag, startPoint x: 975, startPoint y: 364, endPoint x: 895, endPoint y: 343, distance: 82.5
click at [895, 343] on div "Public ( Visible to everyone in your team ) NEED EKO VENDOR KEY 1 hr tcs Burnie…" at bounding box center [1042, 337] width 318 height 138
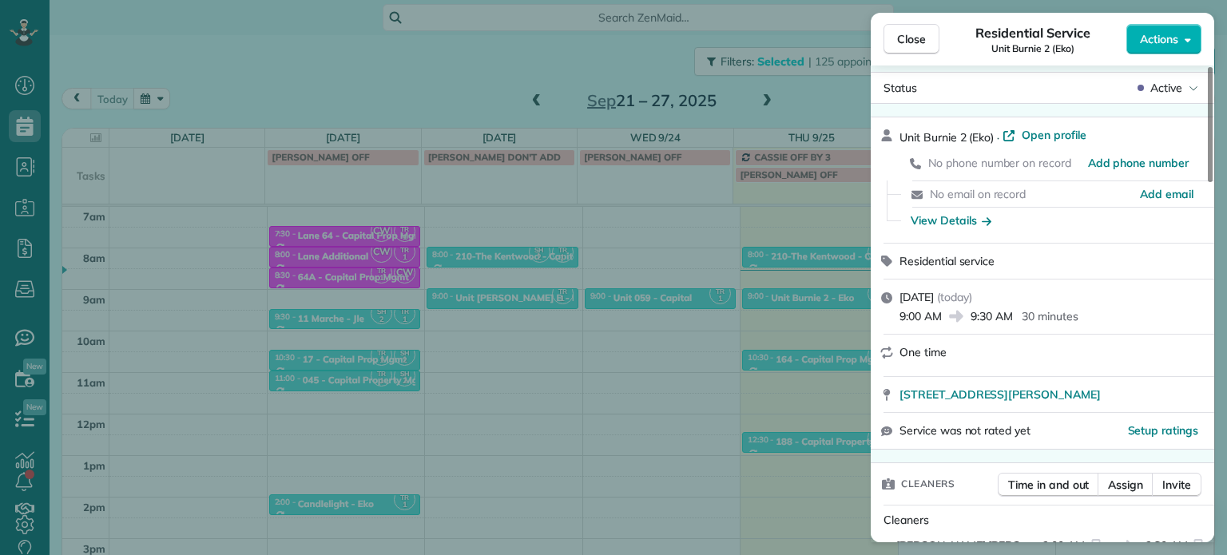
scroll to position [0, 0]
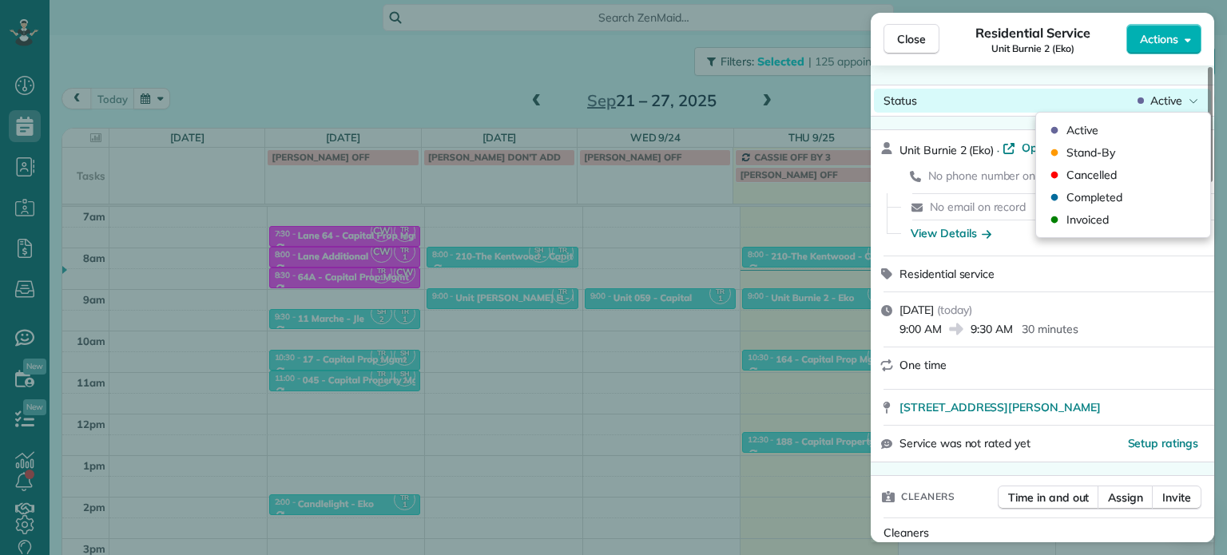
click at [1179, 109] on div "Status Active" at bounding box center [1042, 101] width 337 height 24
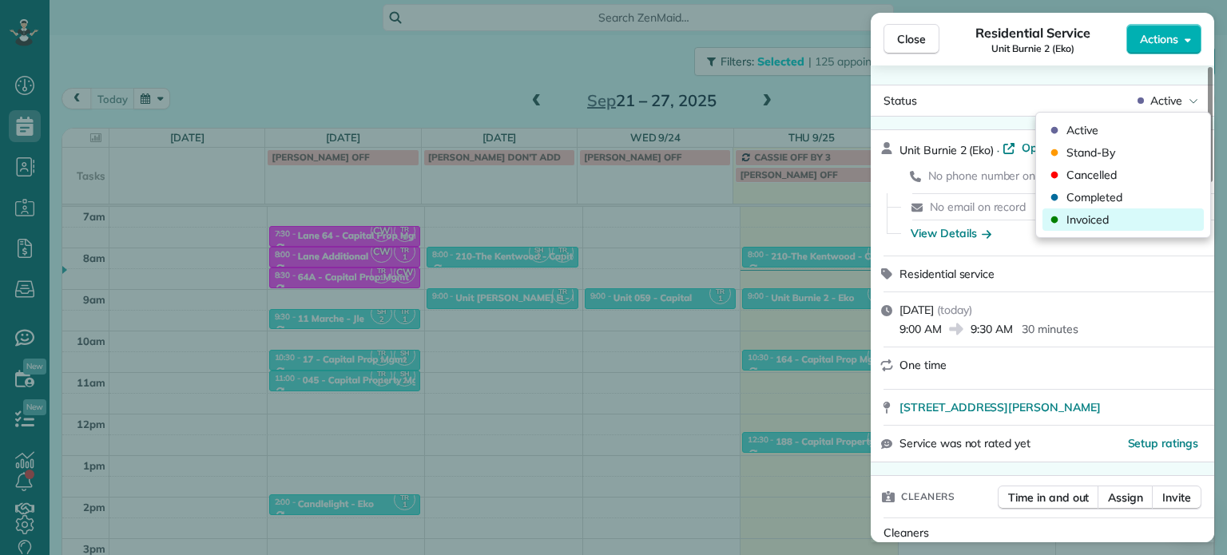
click at [1131, 228] on div "Invoiced" at bounding box center [1122, 219] width 161 height 22
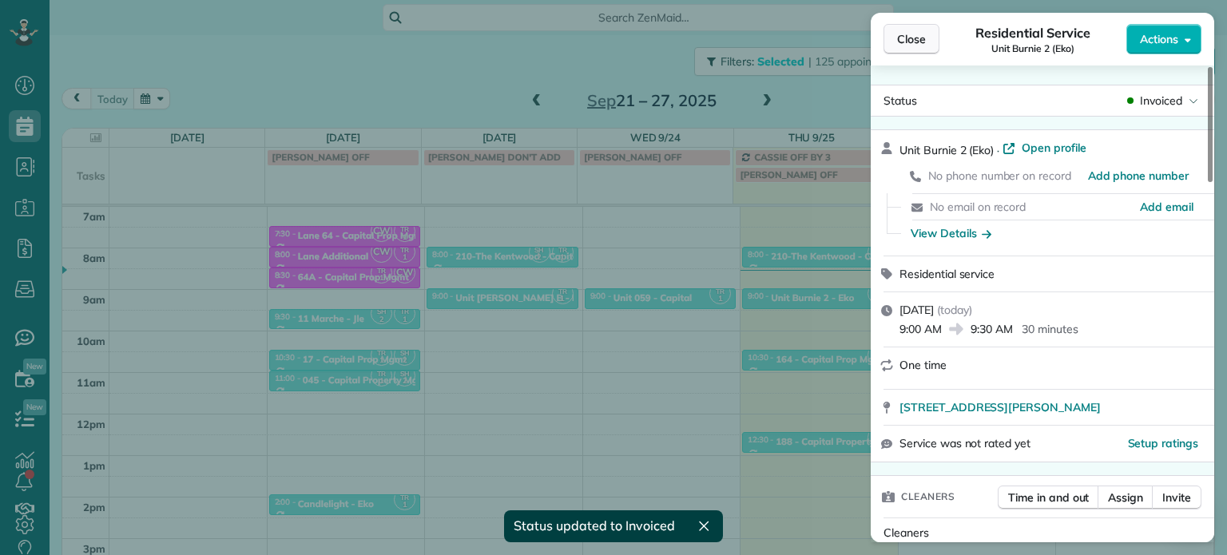
click at [921, 40] on span "Close" at bounding box center [911, 39] width 29 height 16
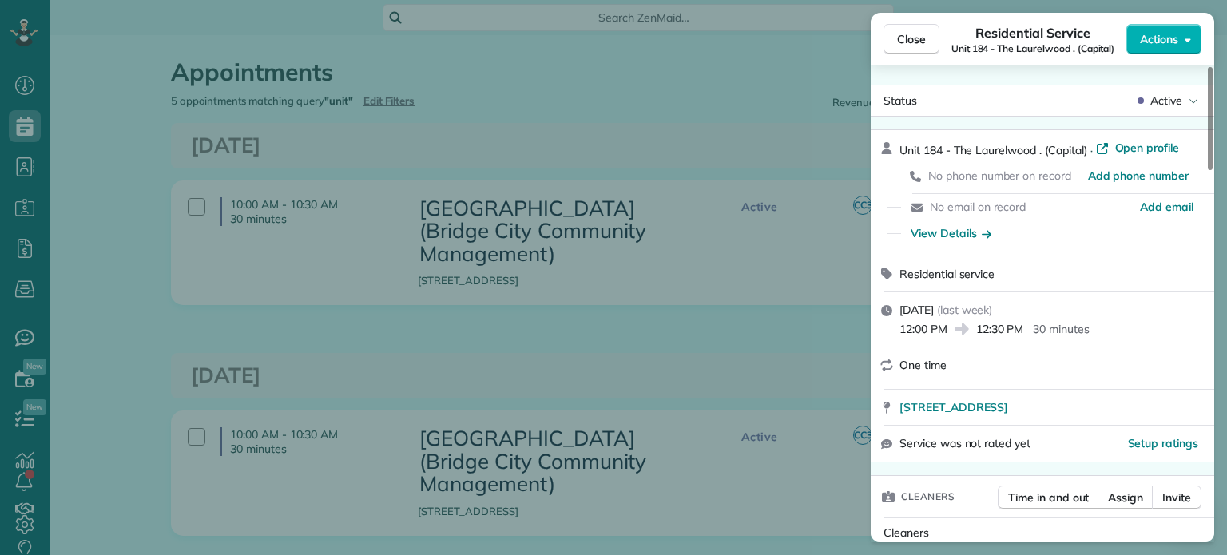
scroll to position [1275, 0]
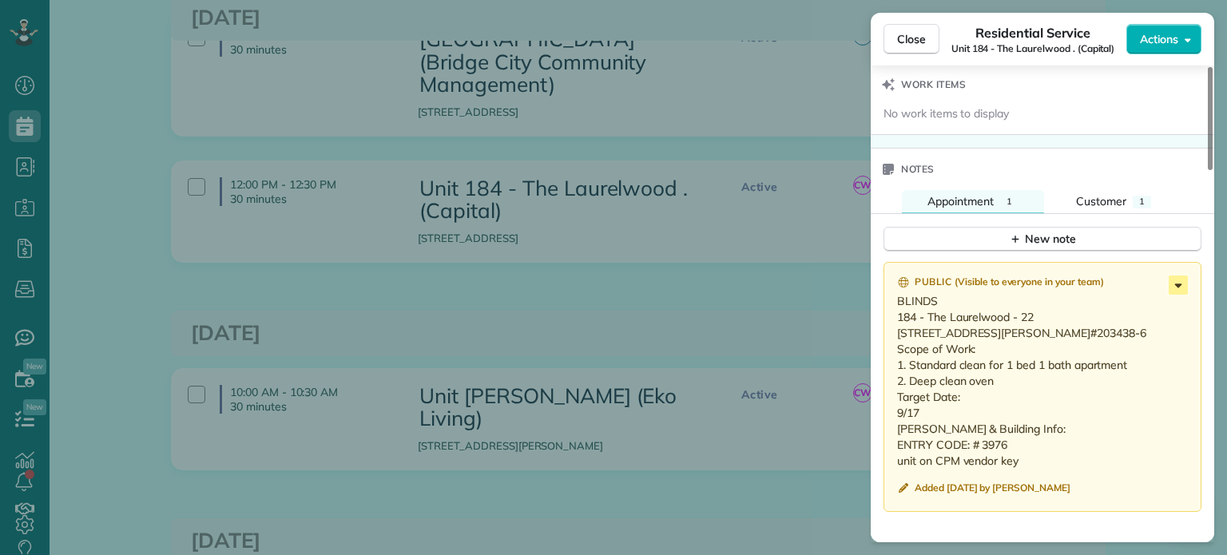
click at [1180, 291] on icon at bounding box center [1177, 285] width 19 height 19
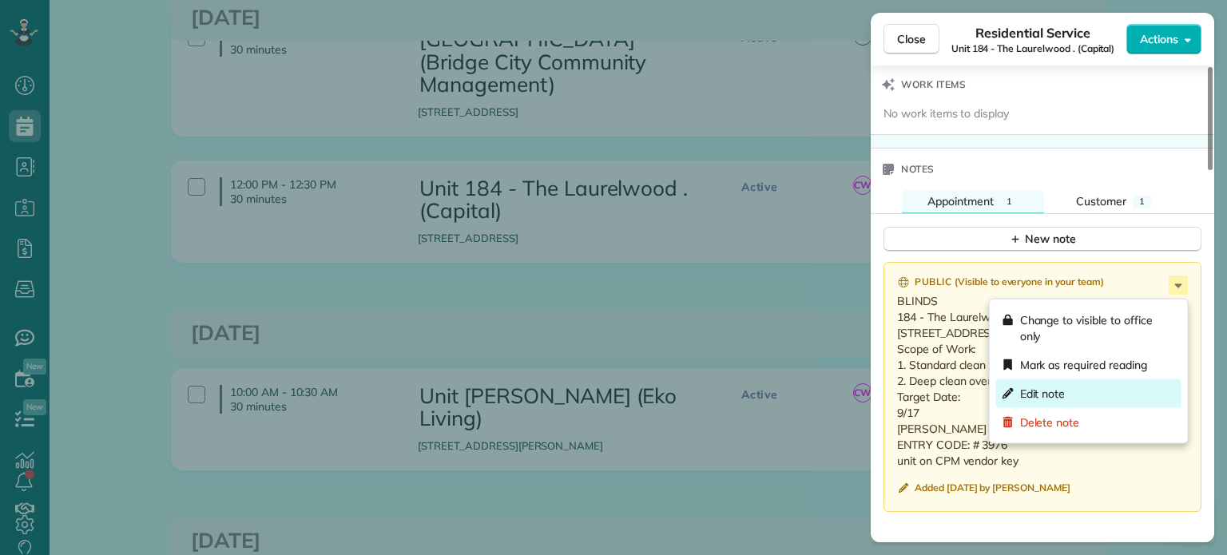
click at [1079, 398] on div "Edit note" at bounding box center [1088, 393] width 185 height 29
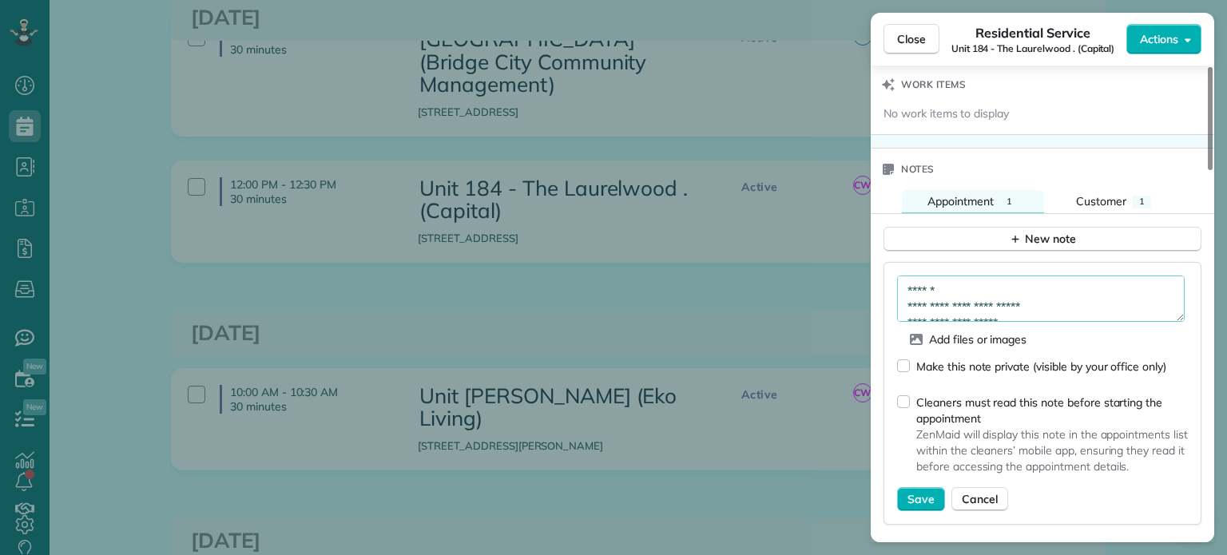
click at [1001, 306] on textarea "**********" at bounding box center [1040, 299] width 287 height 46
click at [990, 296] on textarea "**********" at bounding box center [1040, 299] width 287 height 46
type textarea "**********"
click at [922, 504] on span "Save" at bounding box center [920, 499] width 27 height 16
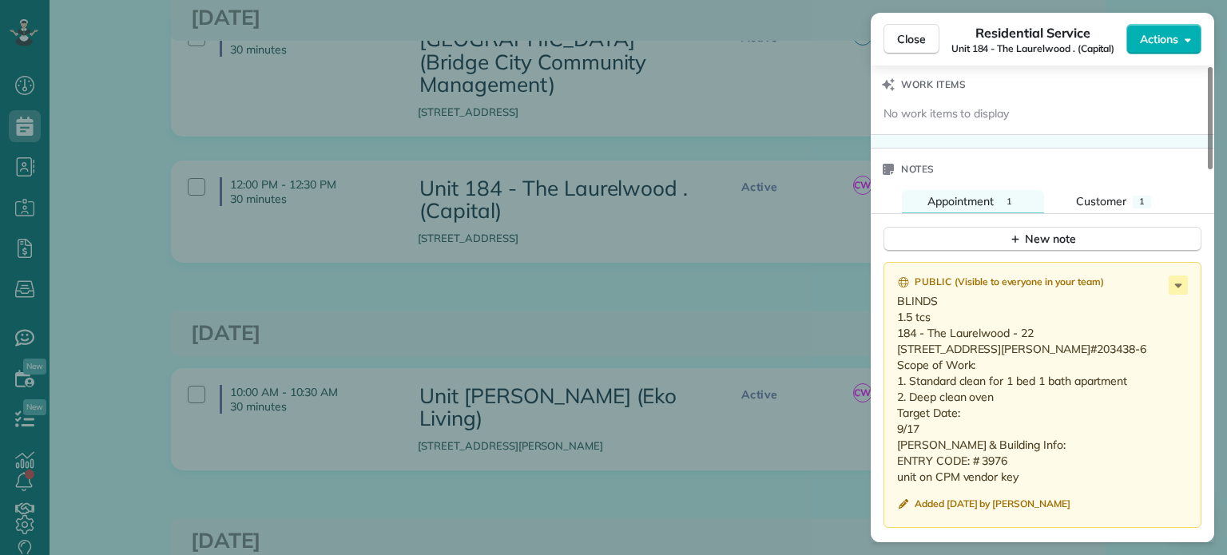
drag, startPoint x: 930, startPoint y: 482, endPoint x: 891, endPoint y: 337, distance: 149.5
click at [891, 337] on div "Public ( Visible to everyone in your team ) BLINDS 1.5 tcs 184 - The Laurelwood…" at bounding box center [1042, 395] width 318 height 266
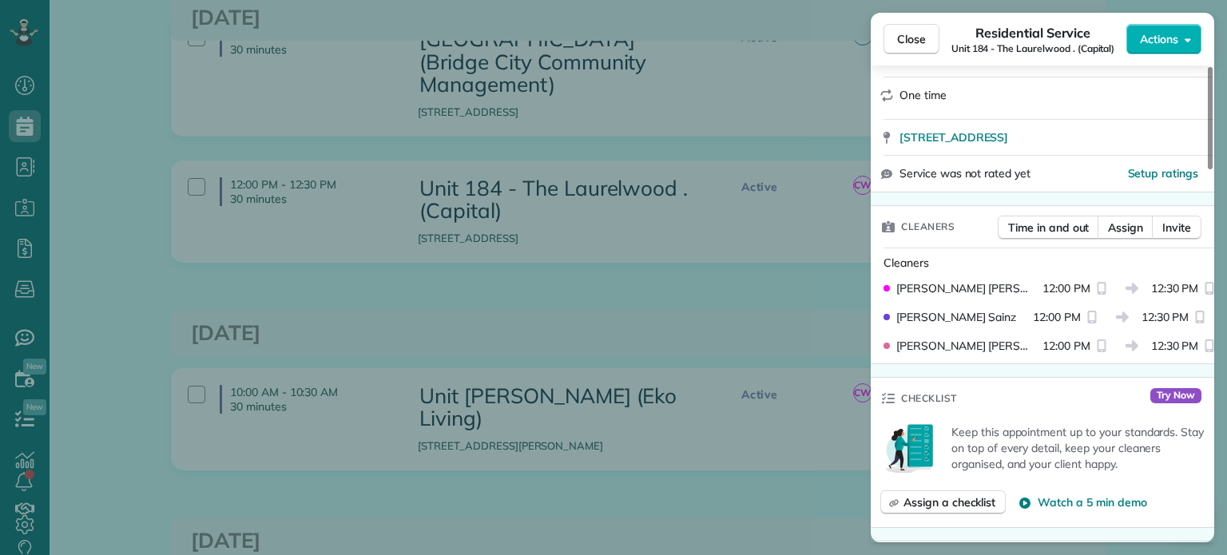
scroll to position [0, 0]
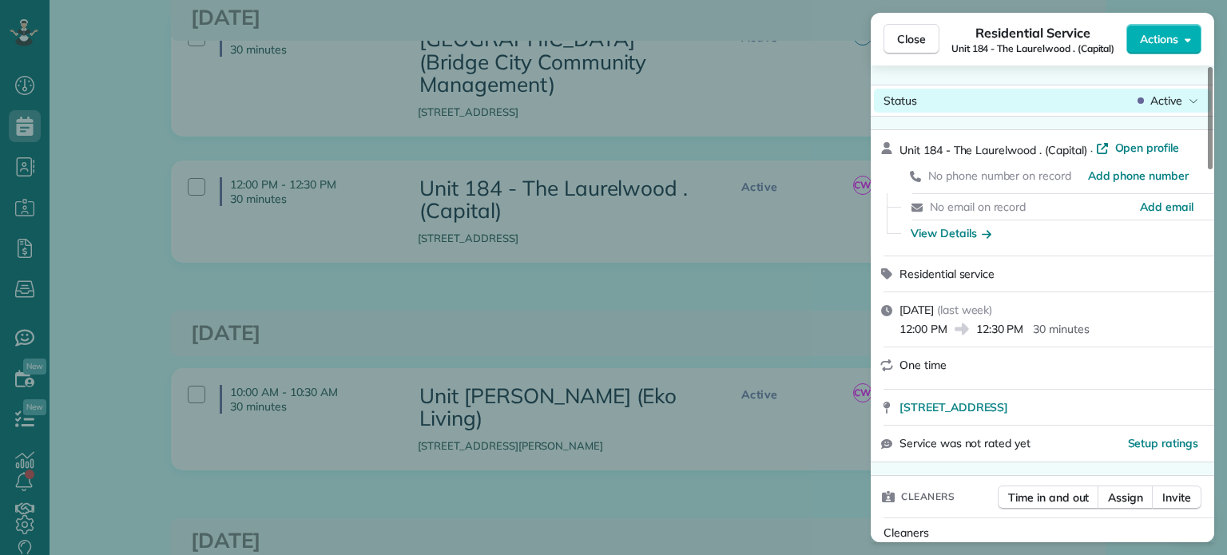
click at [1162, 101] on span "Active" at bounding box center [1166, 101] width 32 height 16
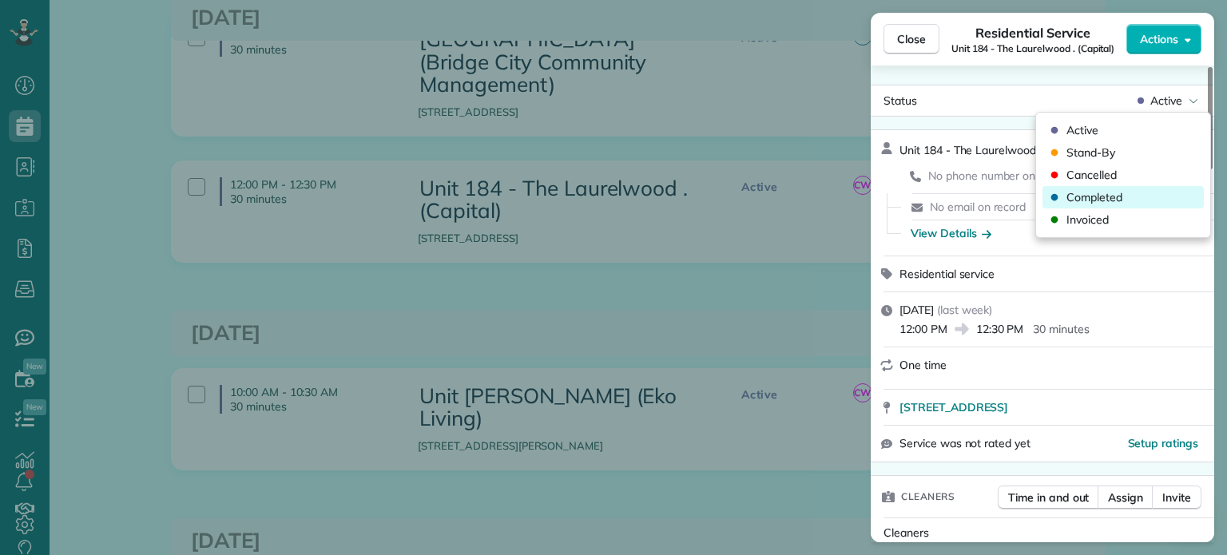
click at [1119, 194] on span "Completed" at bounding box center [1094, 197] width 56 height 16
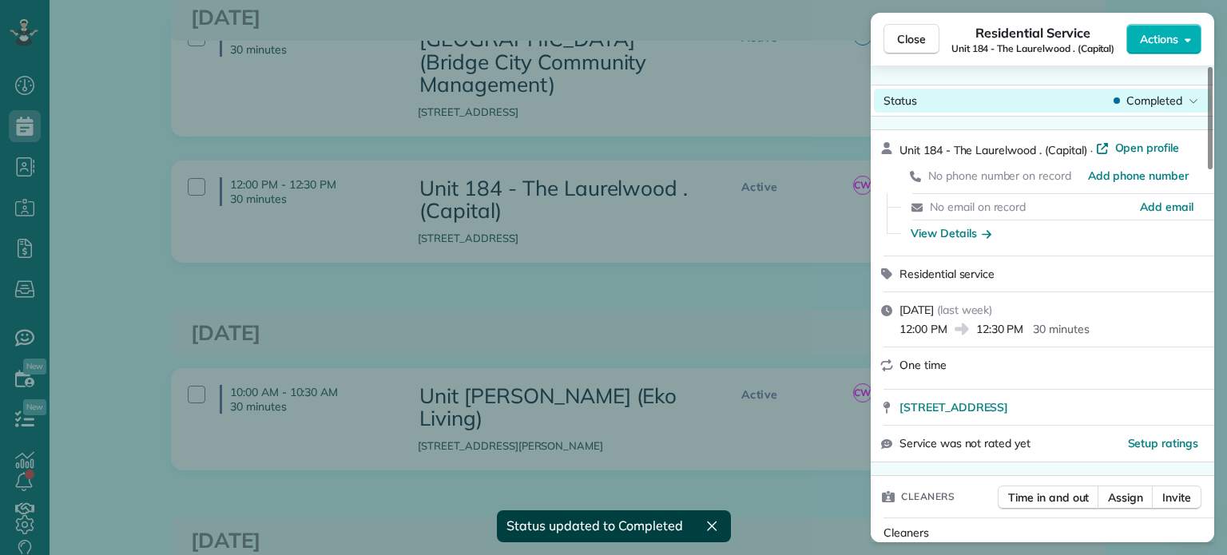
click at [1175, 108] on span "Completed" at bounding box center [1154, 101] width 56 height 16
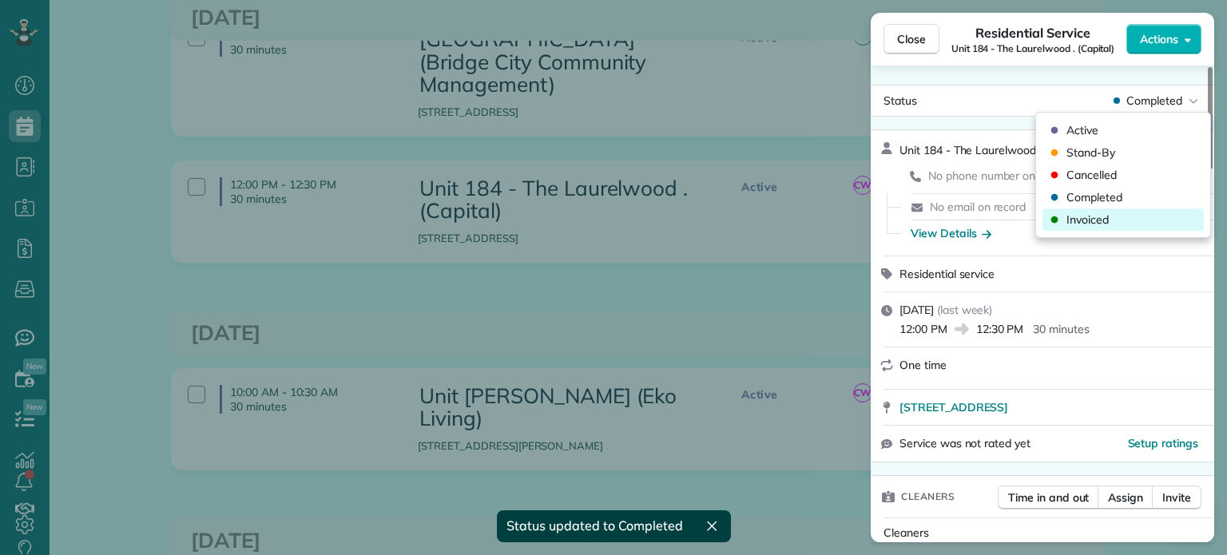
click at [1123, 228] on div "Invoiced" at bounding box center [1122, 219] width 161 height 22
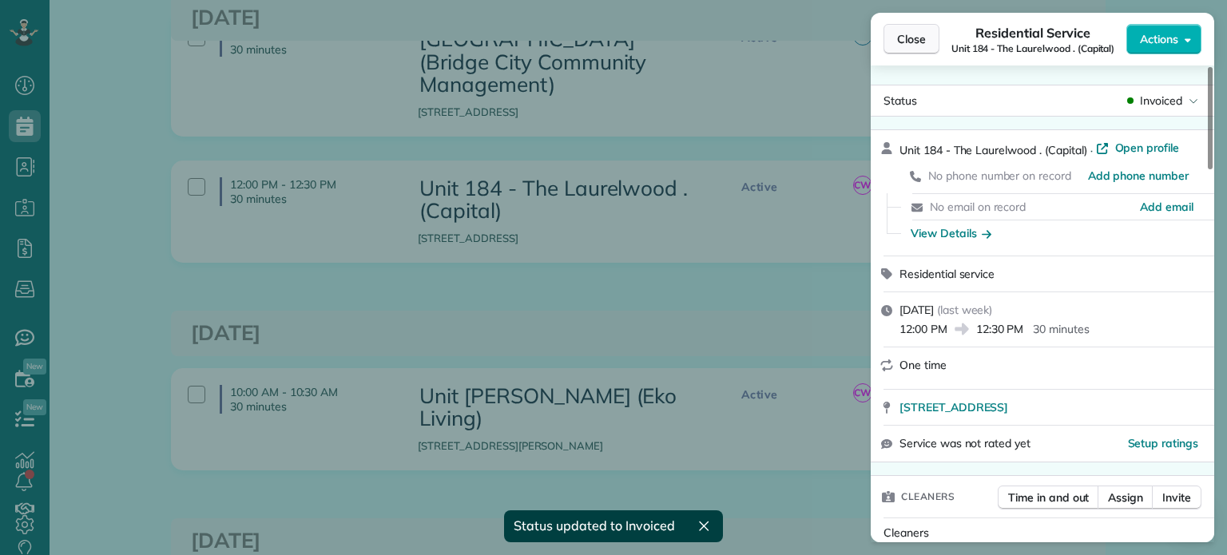
click at [924, 49] on button "Close" at bounding box center [911, 39] width 56 height 30
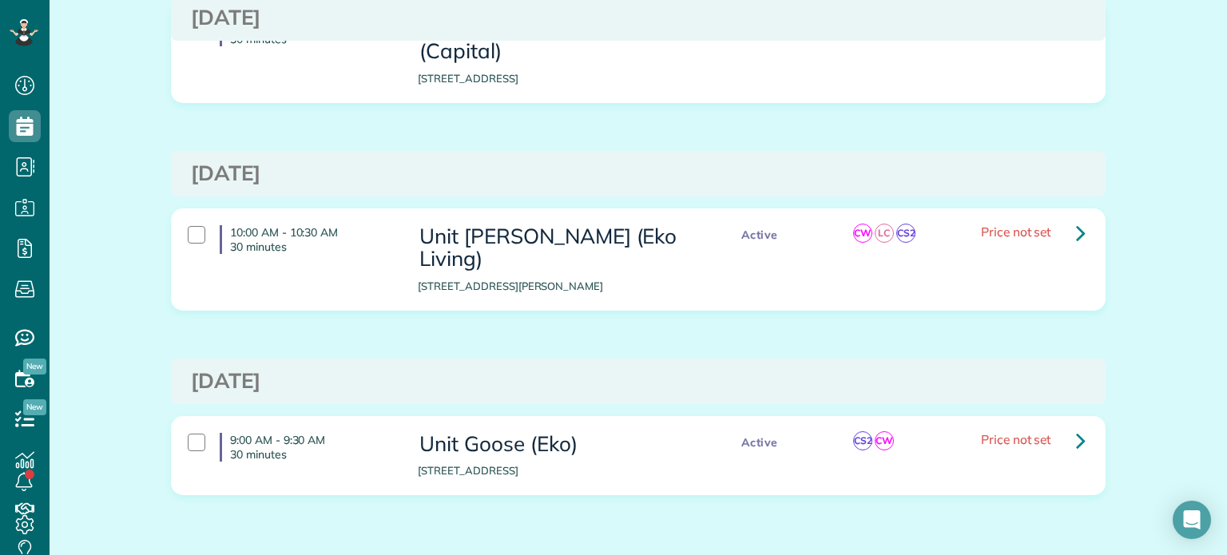
scroll to position [594, 0]
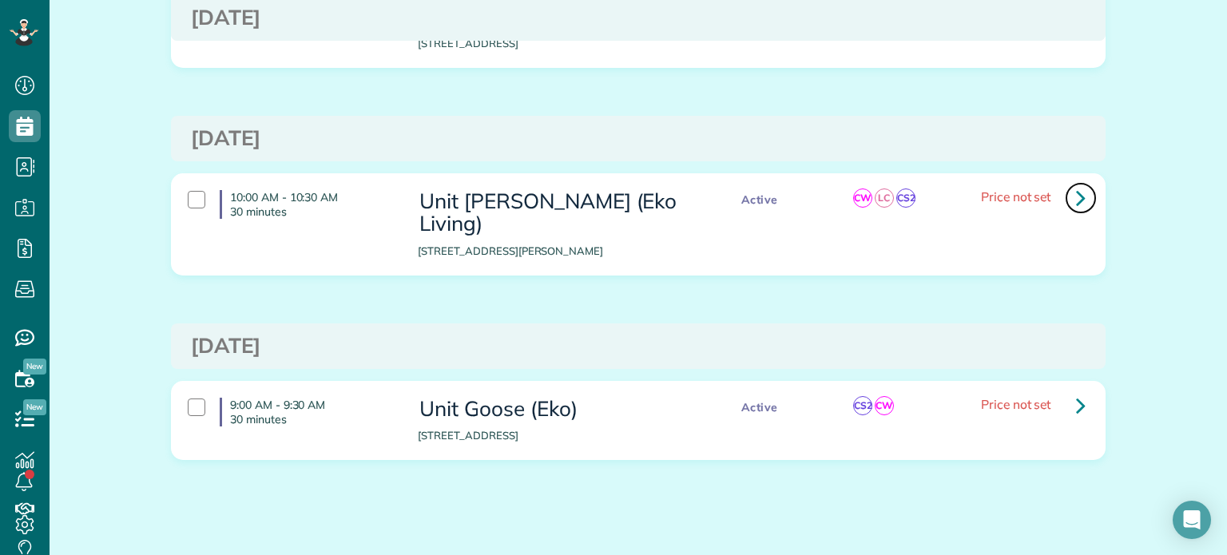
click at [1067, 204] on link at bounding box center [1080, 198] width 32 height 32
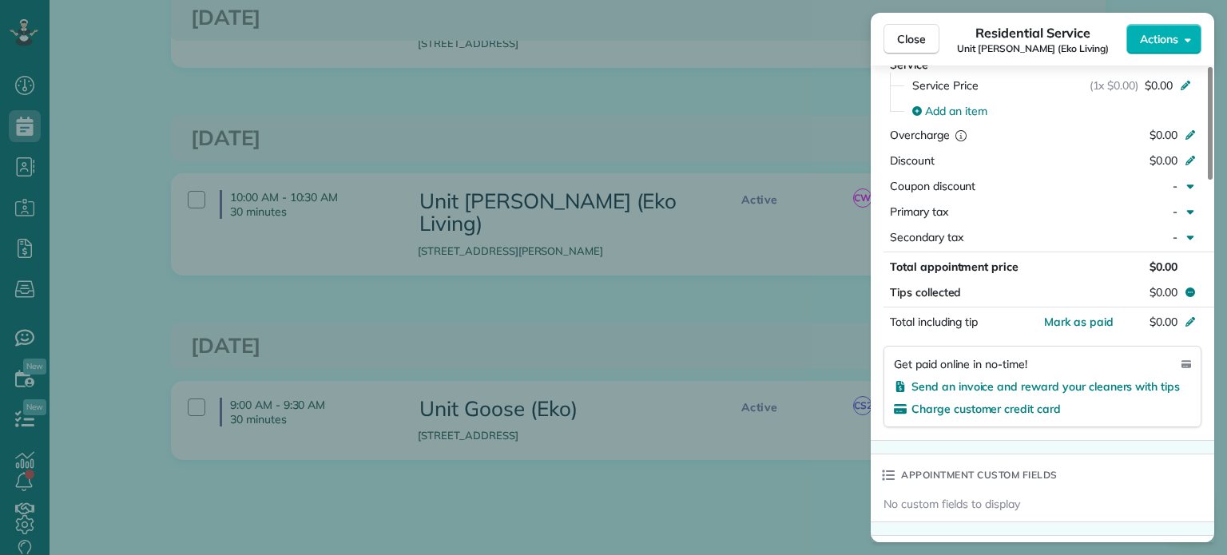
scroll to position [1282, 0]
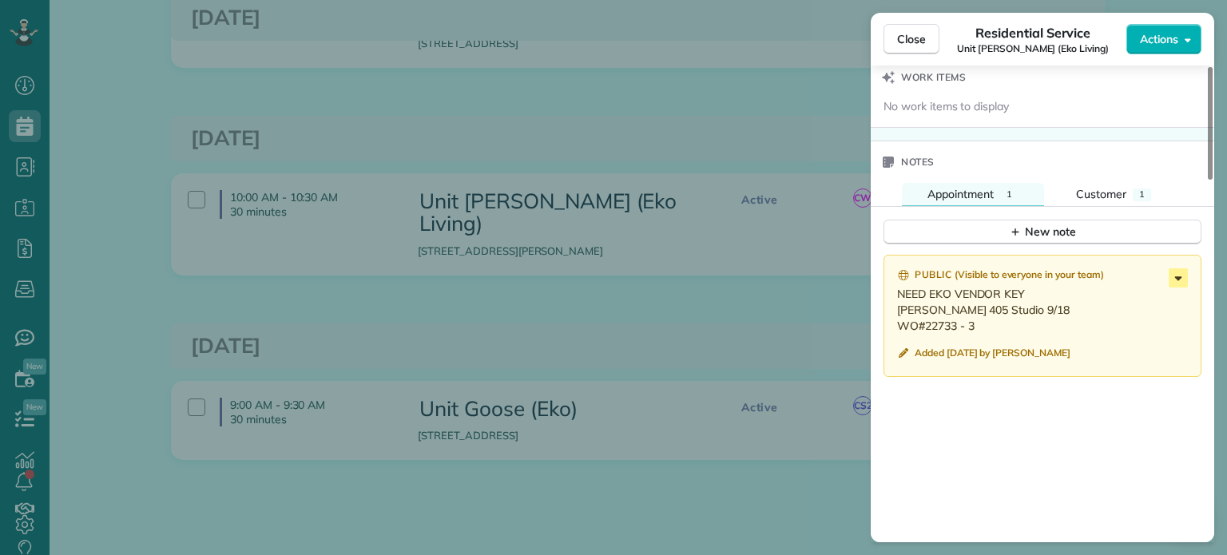
click at [1176, 280] on icon at bounding box center [1178, 278] width 7 height 4
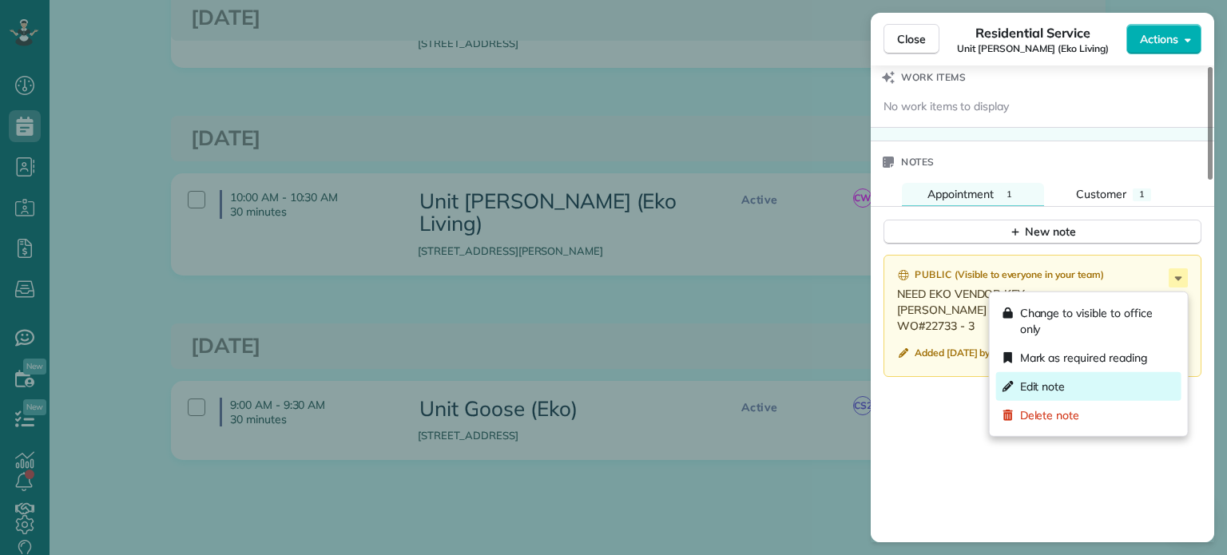
click at [1117, 376] on div "Edit note" at bounding box center [1088, 386] width 185 height 29
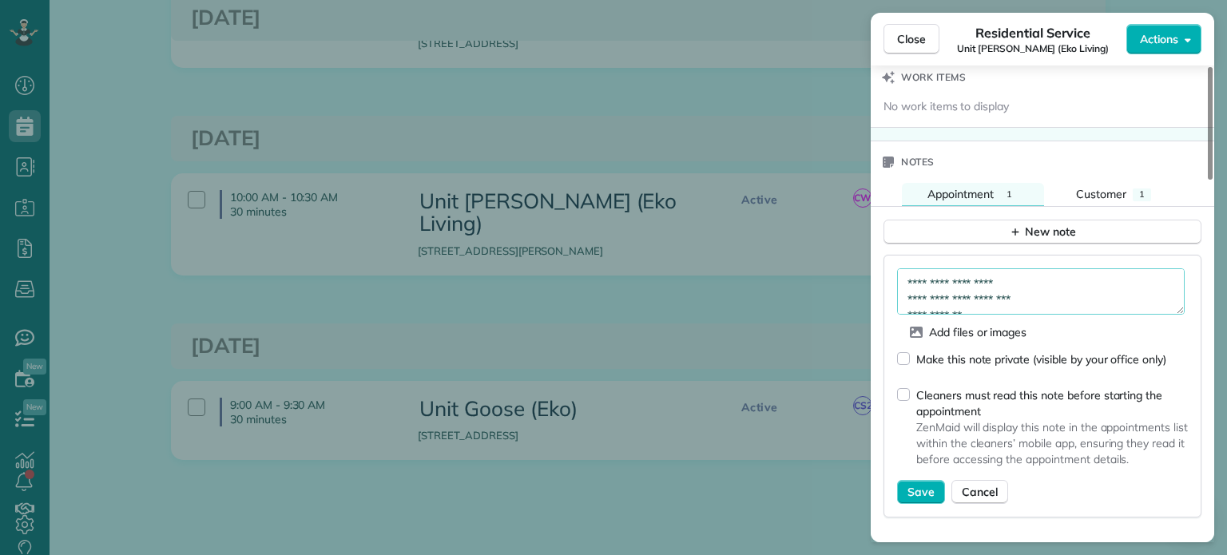
click at [1063, 289] on textarea "**********" at bounding box center [1040, 291] width 287 height 46
type textarea "**********"
click at [930, 494] on span "Save" at bounding box center [920, 492] width 27 height 16
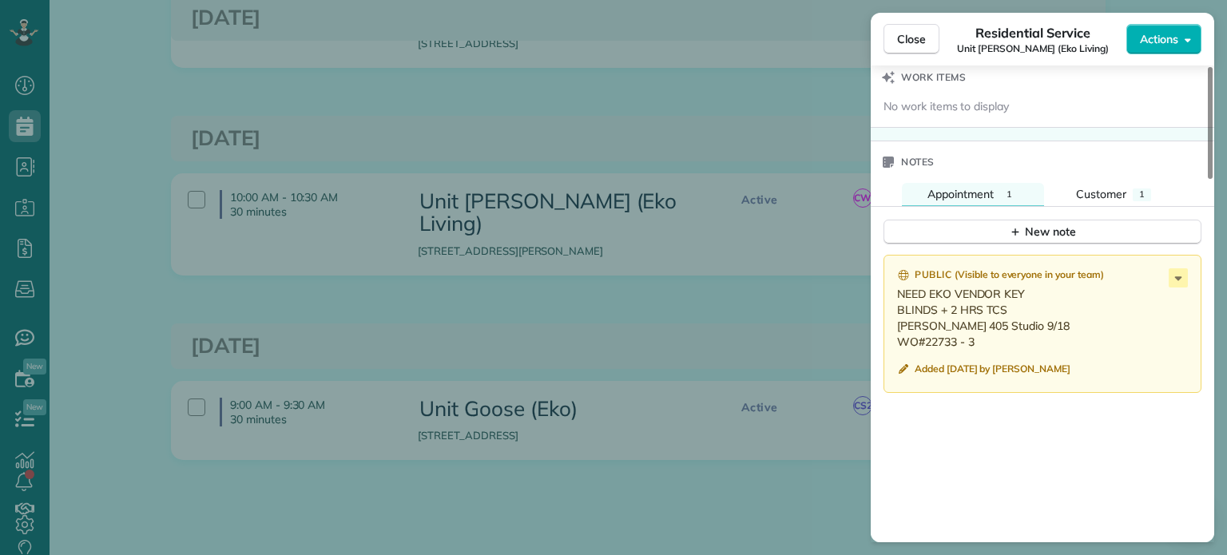
drag, startPoint x: 978, startPoint y: 349, endPoint x: 894, endPoint y: 337, distance: 84.7
click at [894, 337] on div "Public ( Visible to everyone in your team ) NEED EKO VENDOR KEY BLINDS + 2 HRS …" at bounding box center [1042, 324] width 318 height 138
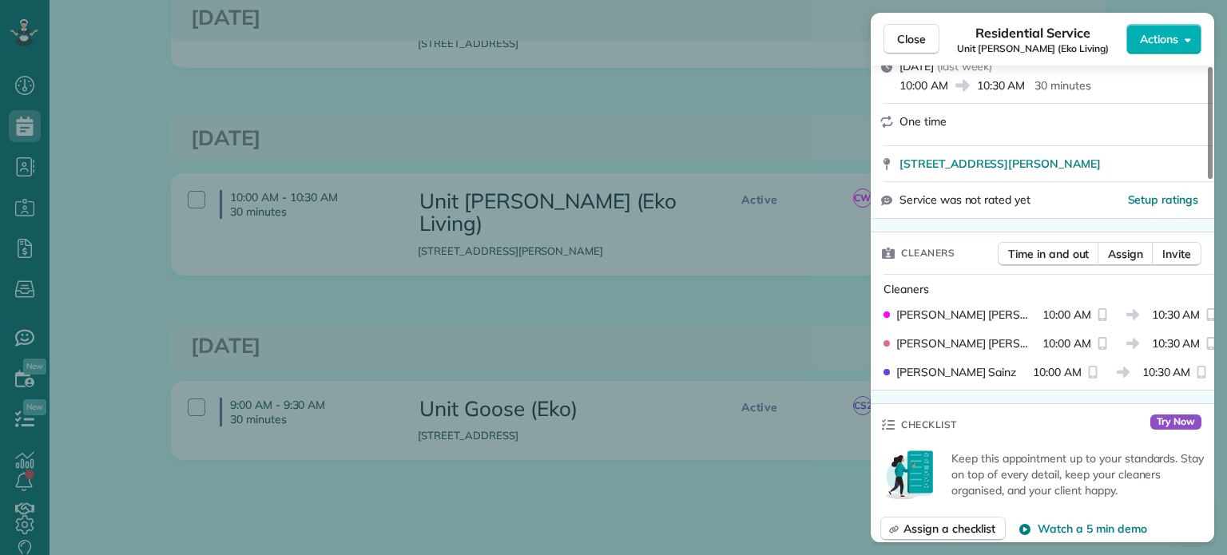
scroll to position [0, 0]
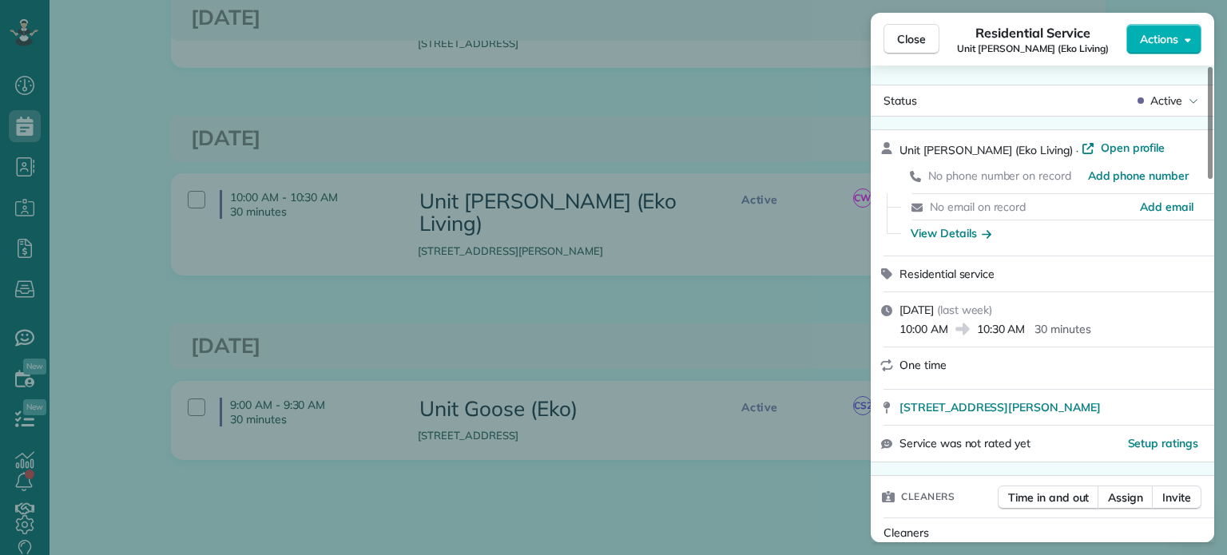
click at [1168, 85] on div "Status Active" at bounding box center [1041, 101] width 343 height 32
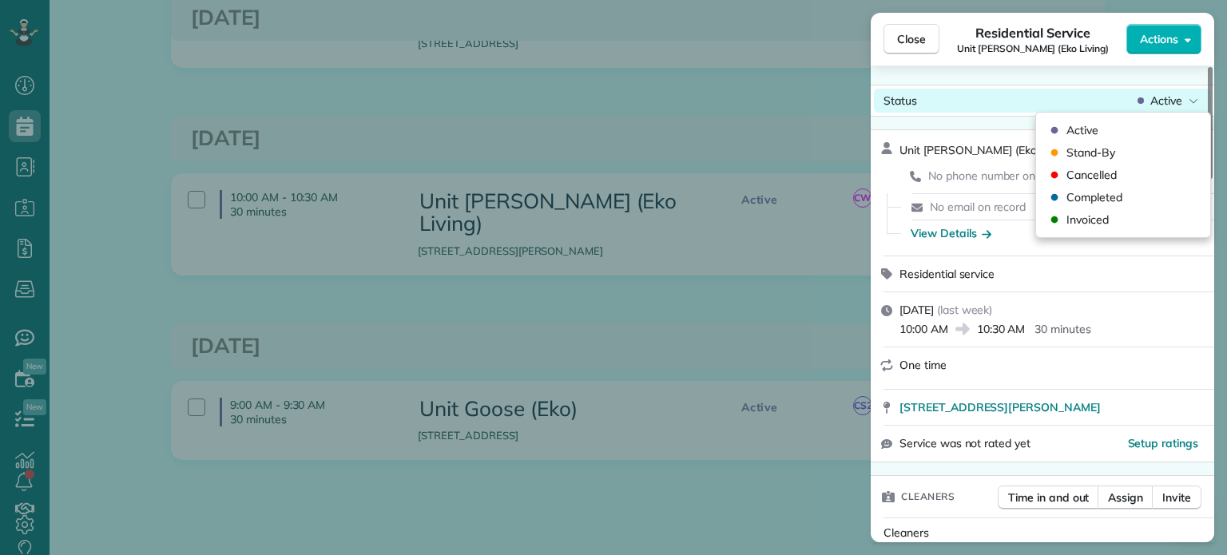
click at [1157, 102] on span "Active" at bounding box center [1166, 101] width 32 height 16
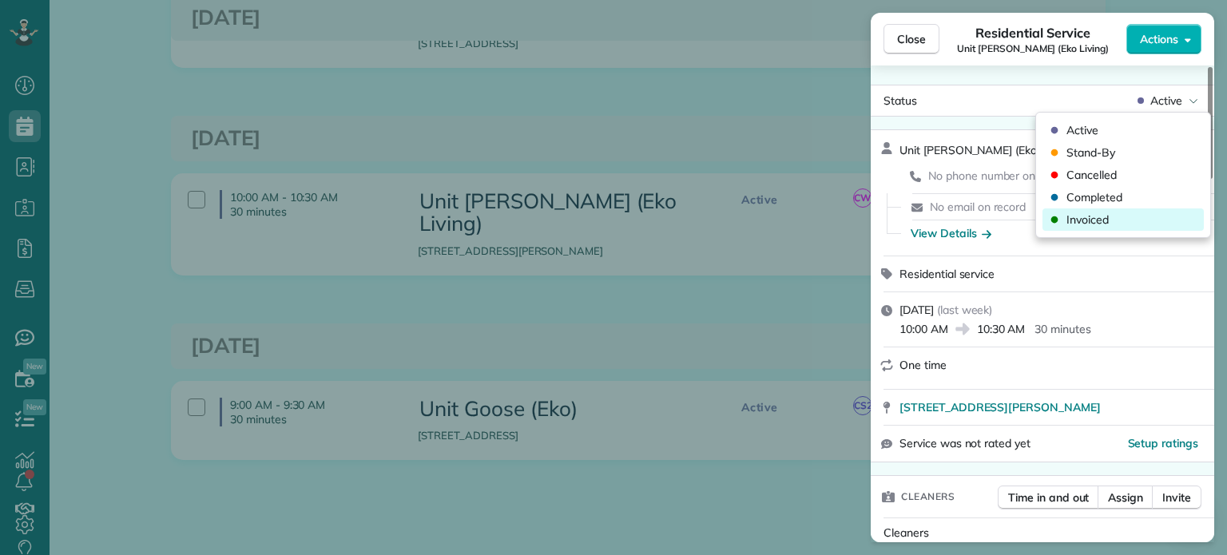
click at [1126, 227] on div "Invoiced" at bounding box center [1122, 219] width 161 height 22
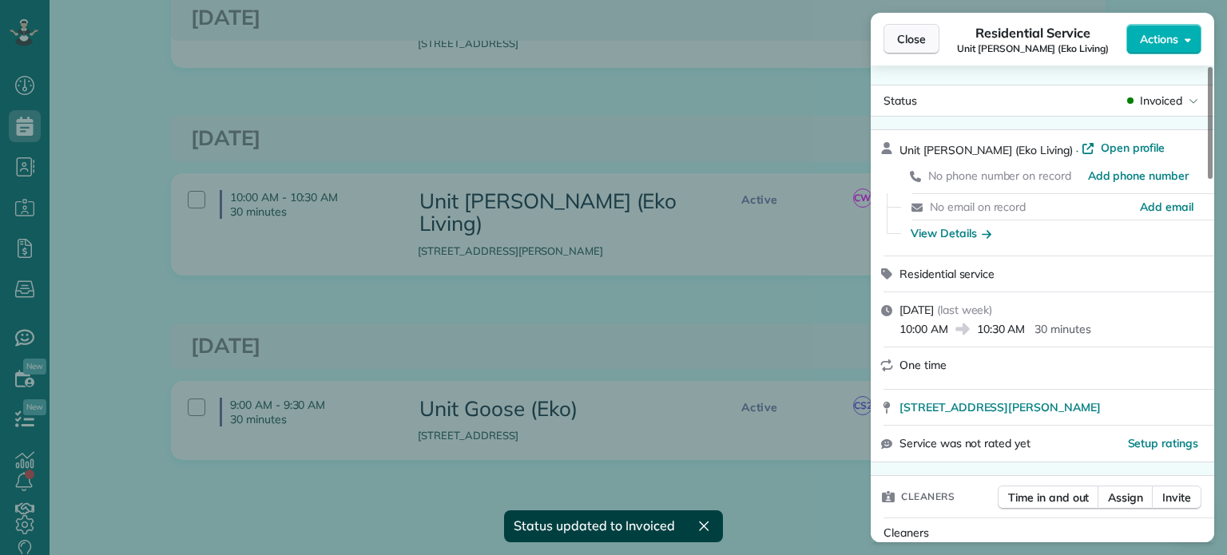
click at [913, 46] on span "Close" at bounding box center [911, 39] width 29 height 16
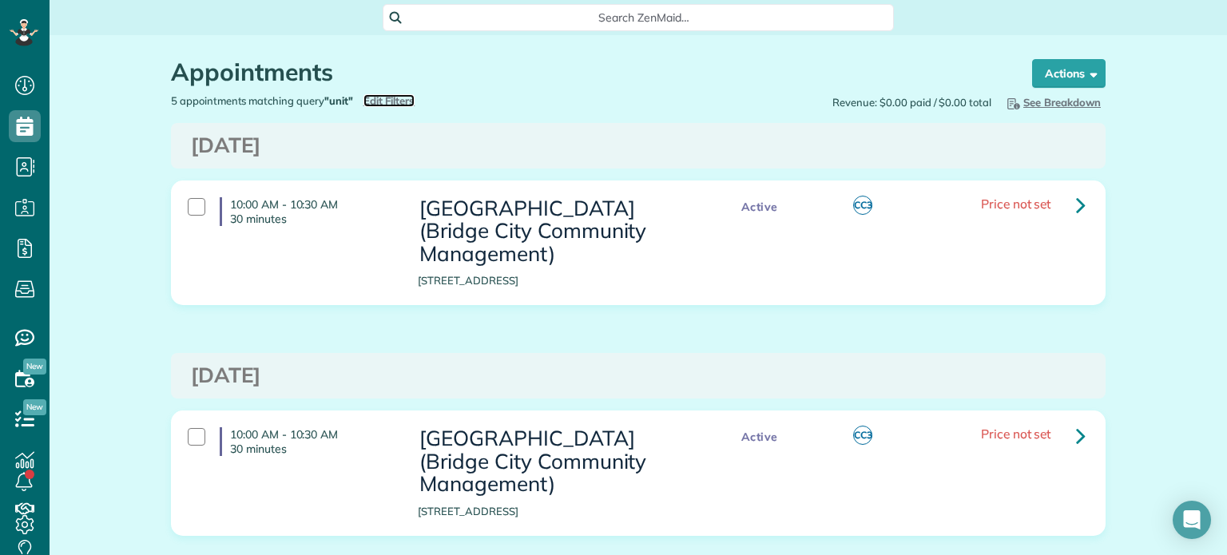
drag, startPoint x: 387, startPoint y: 94, endPoint x: 431, endPoint y: 94, distance: 44.7
click at [387, 94] on span "Edit Filters" at bounding box center [389, 100] width 52 height 13
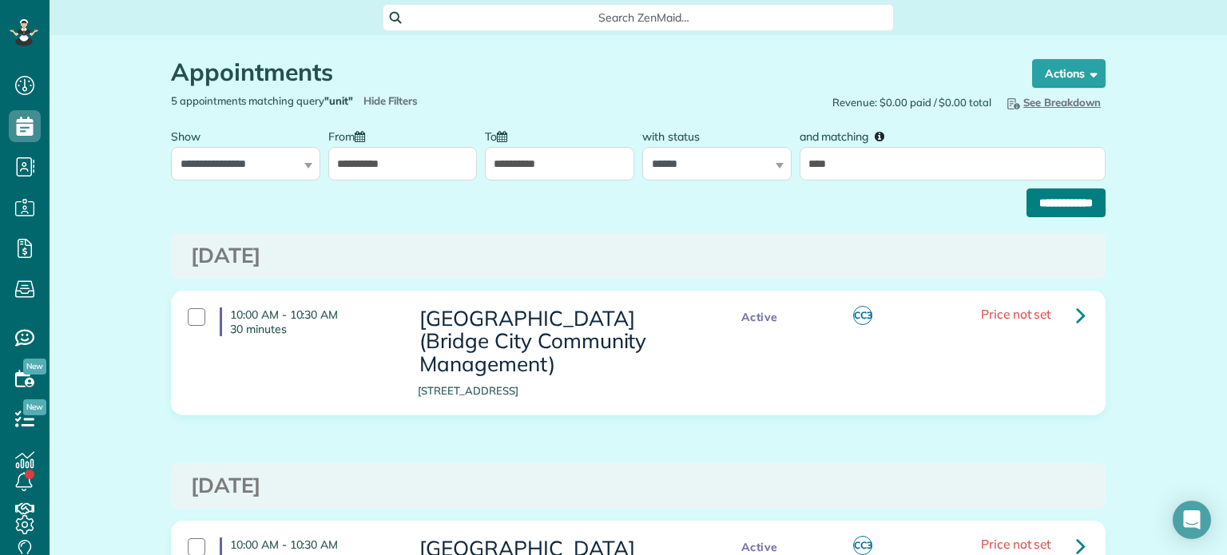
click at [1048, 203] on input "**********" at bounding box center [1065, 202] width 79 height 29
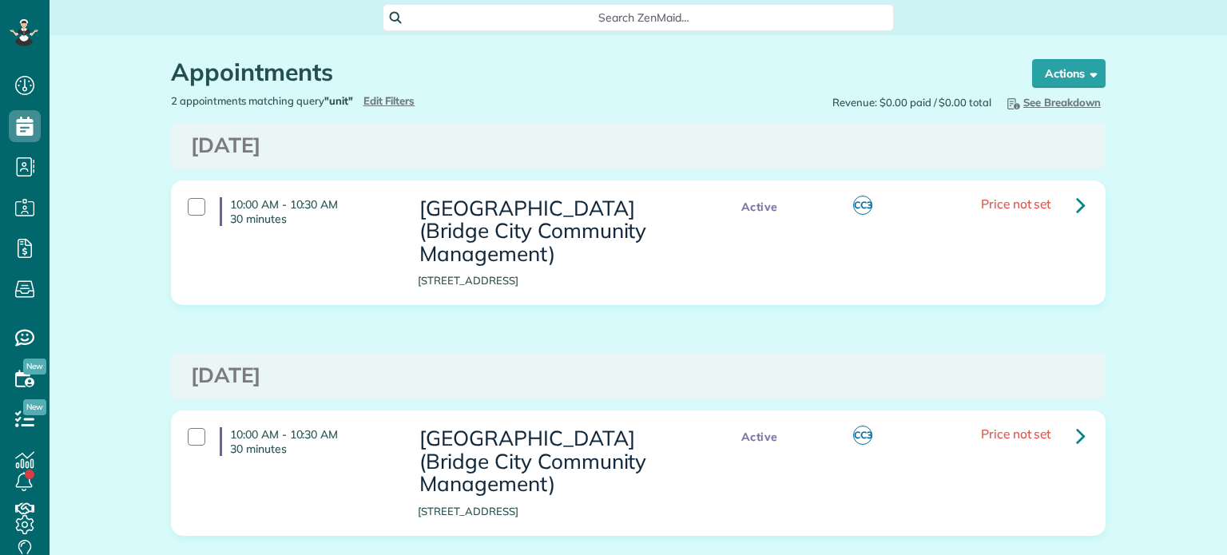
scroll to position [99, 0]
